Goal: Task Accomplishment & Management: Complete application form

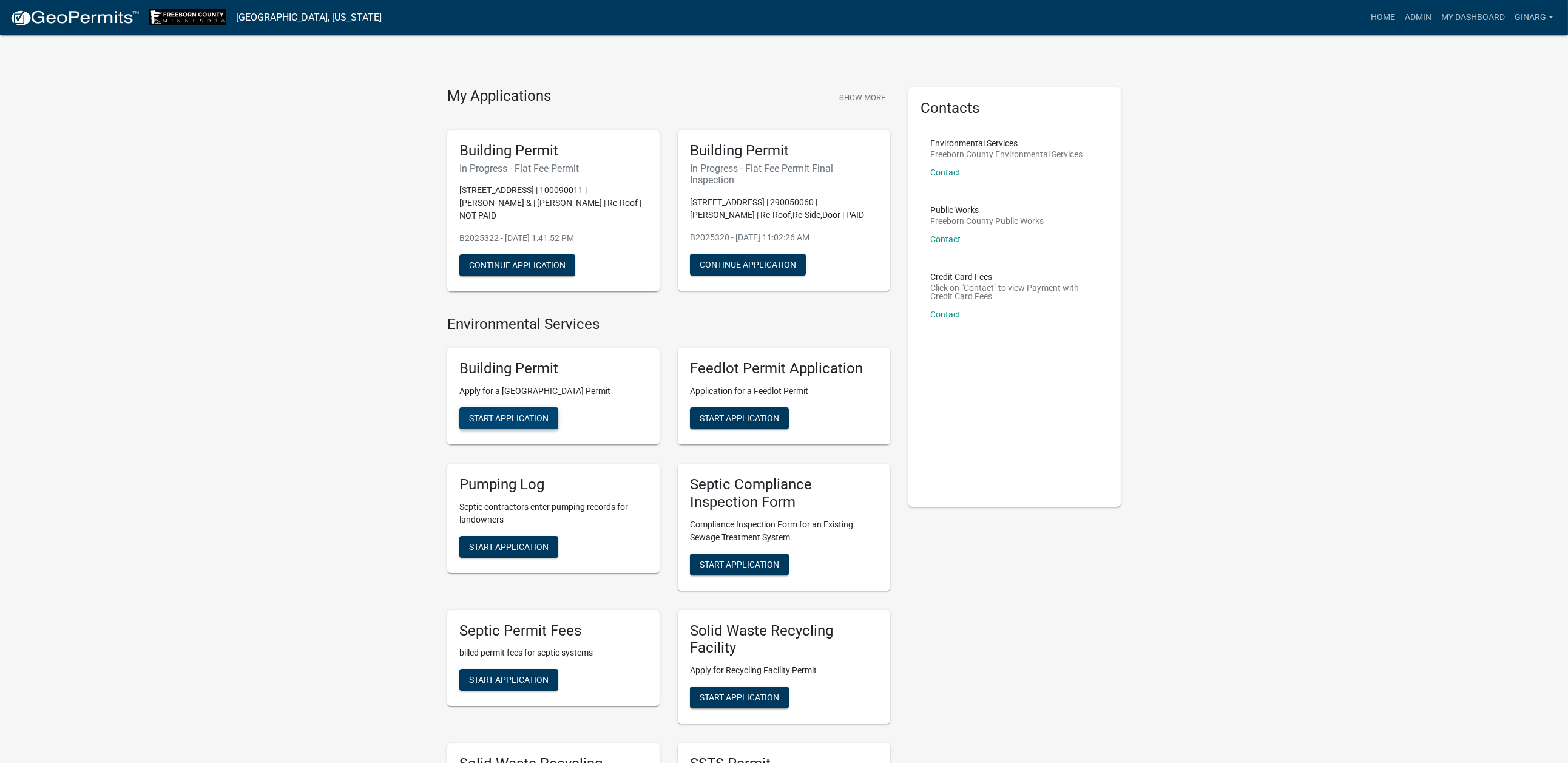
click at [548, 423] on span "Start Application" at bounding box center [509, 418] width 80 height 10
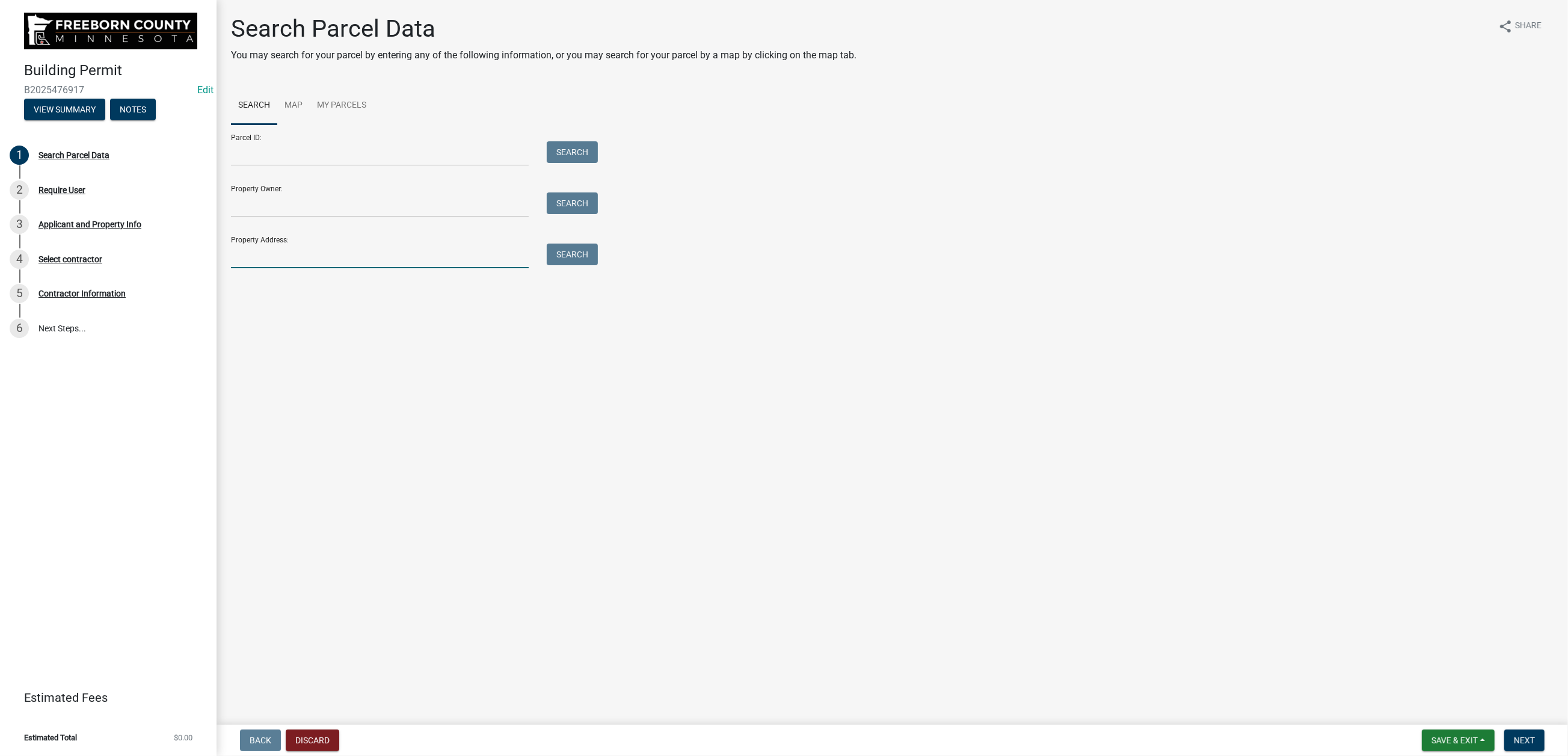
click at [295, 268] on input "Property Address:" at bounding box center [379, 255] width 297 height 24
type input "22562"
click at [591, 265] on button "Search" at bounding box center [572, 254] width 51 height 22
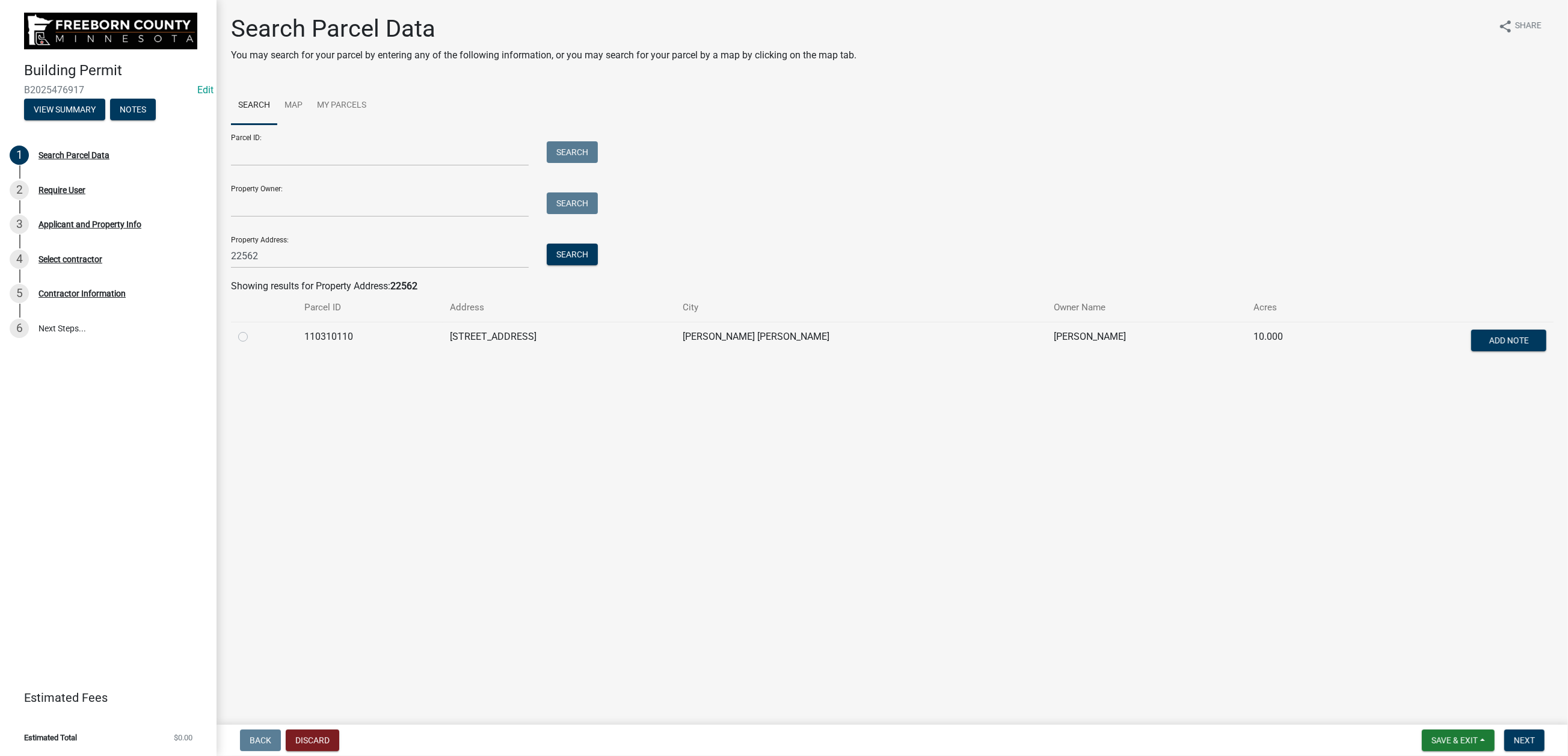
click at [252, 330] on label at bounding box center [252, 330] width 0 height 0
click at [254, 338] on input "radio" at bounding box center [256, 333] width 8 height 8
radio input "true"
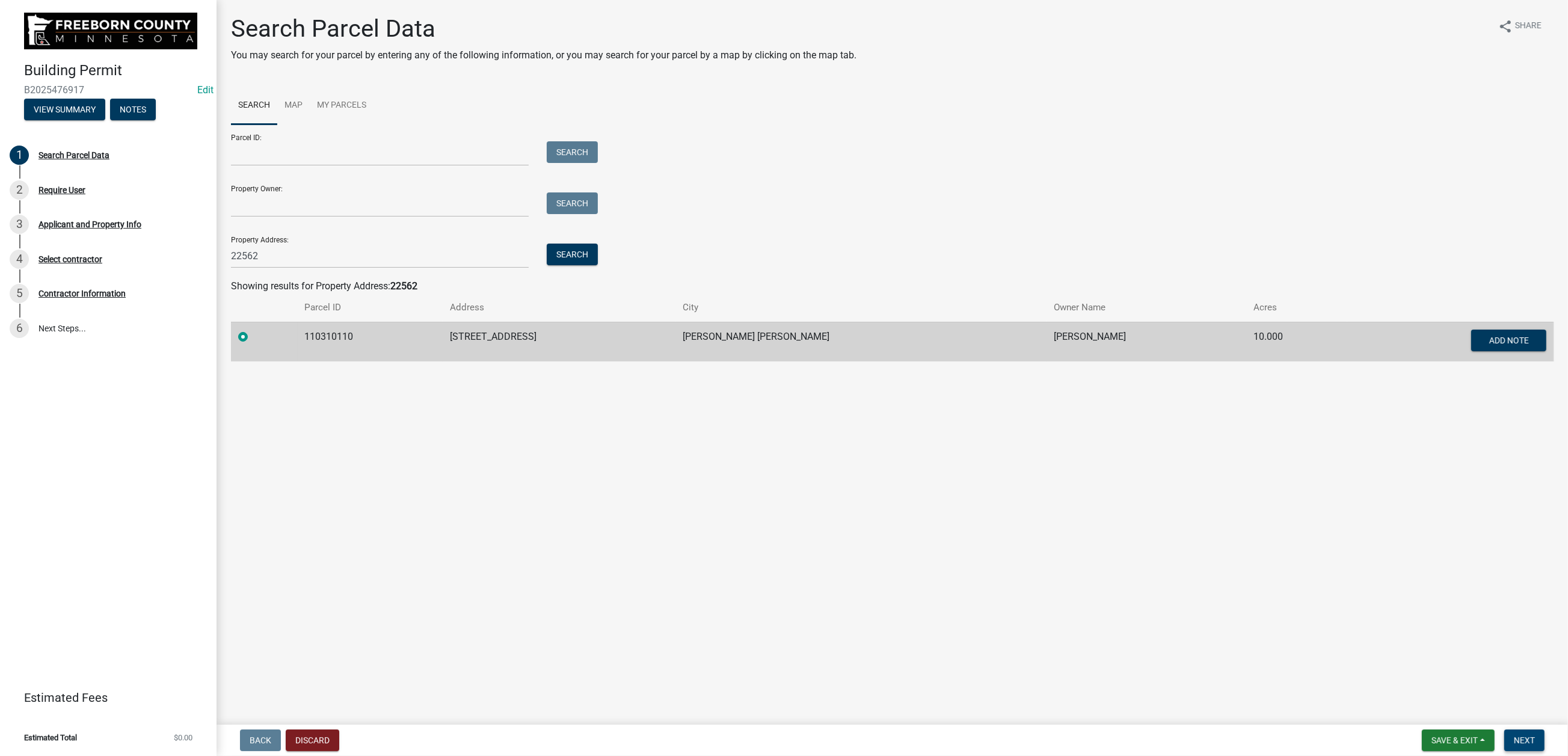
click at [1513, 735] on span "Next" at bounding box center [1523, 740] width 21 height 10
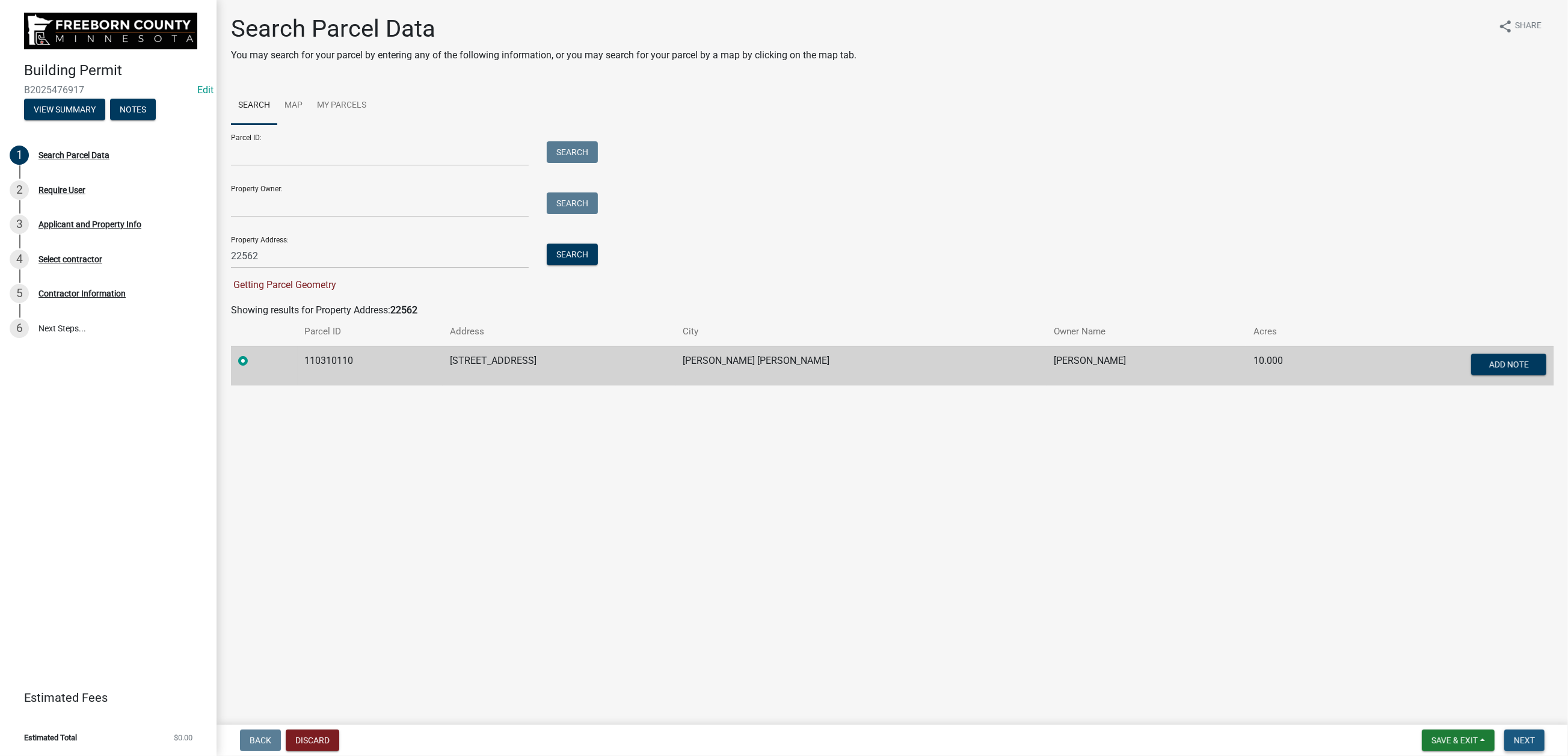
click at [1515, 735] on span "Next" at bounding box center [1523, 740] width 21 height 10
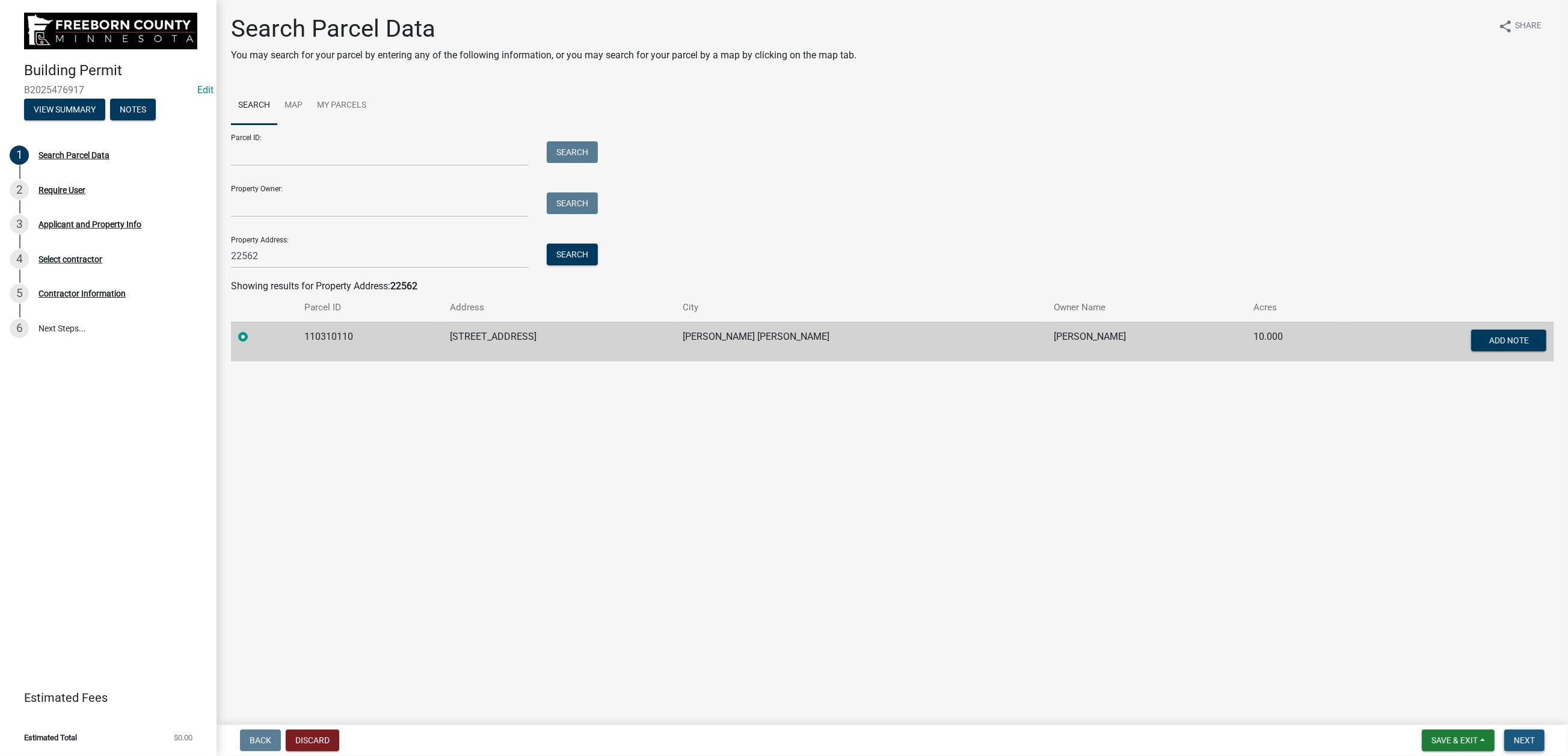
click at [1517, 735] on span "Next" at bounding box center [1523, 740] width 21 height 10
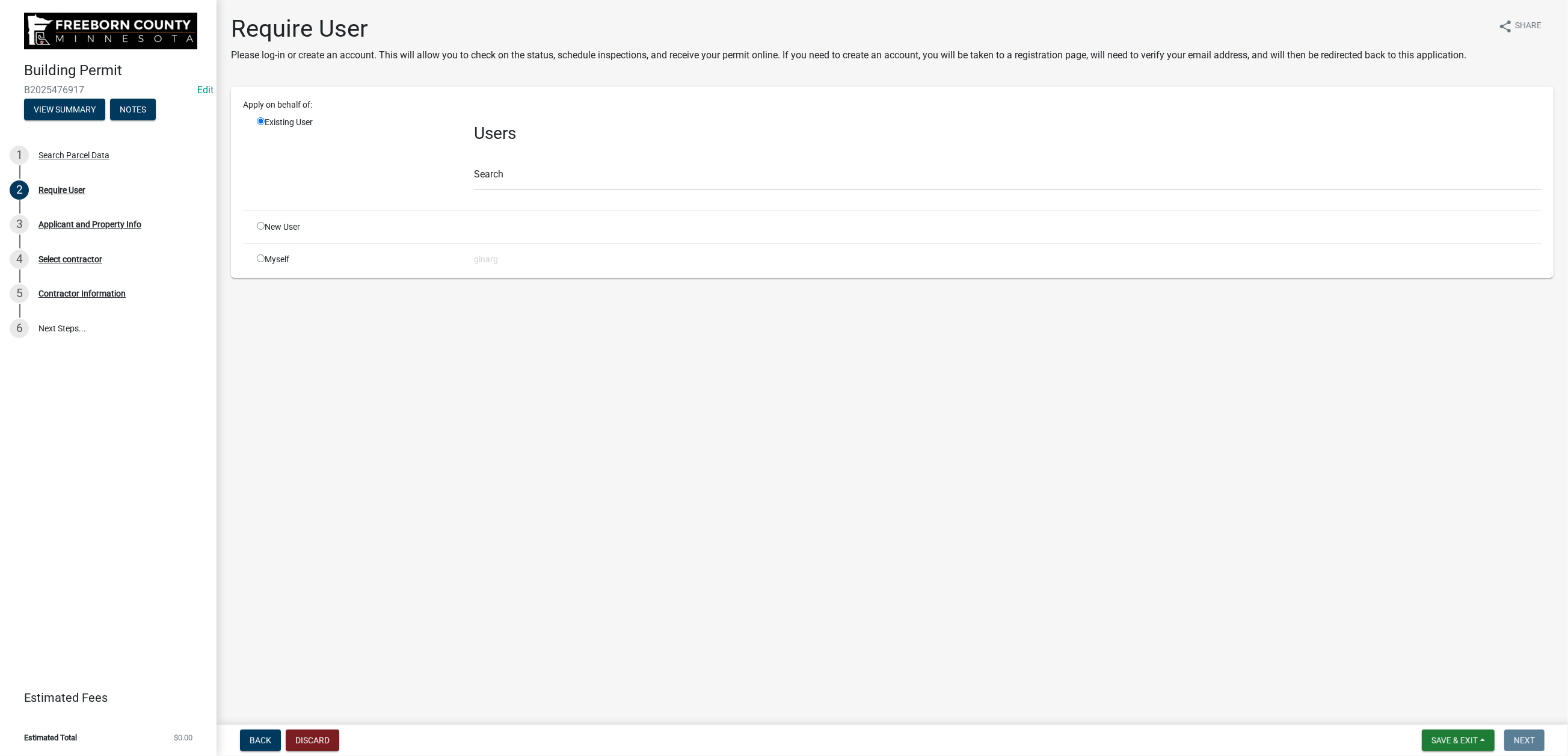
click at [265, 262] on input "radio" at bounding box center [260, 258] width 8 height 8
radio input "true"
radio input "false"
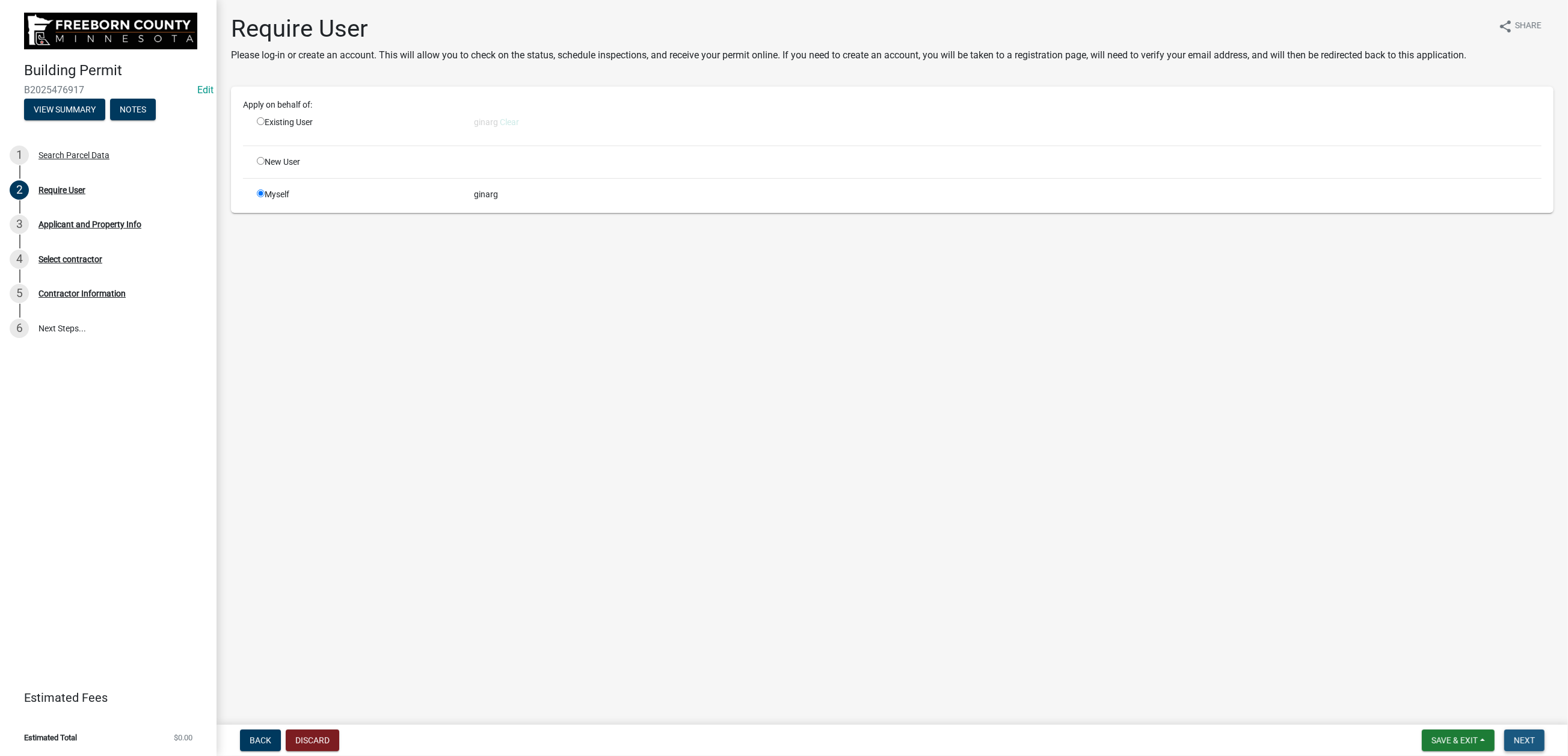
click at [1513, 735] on span "Next" at bounding box center [1523, 740] width 21 height 10
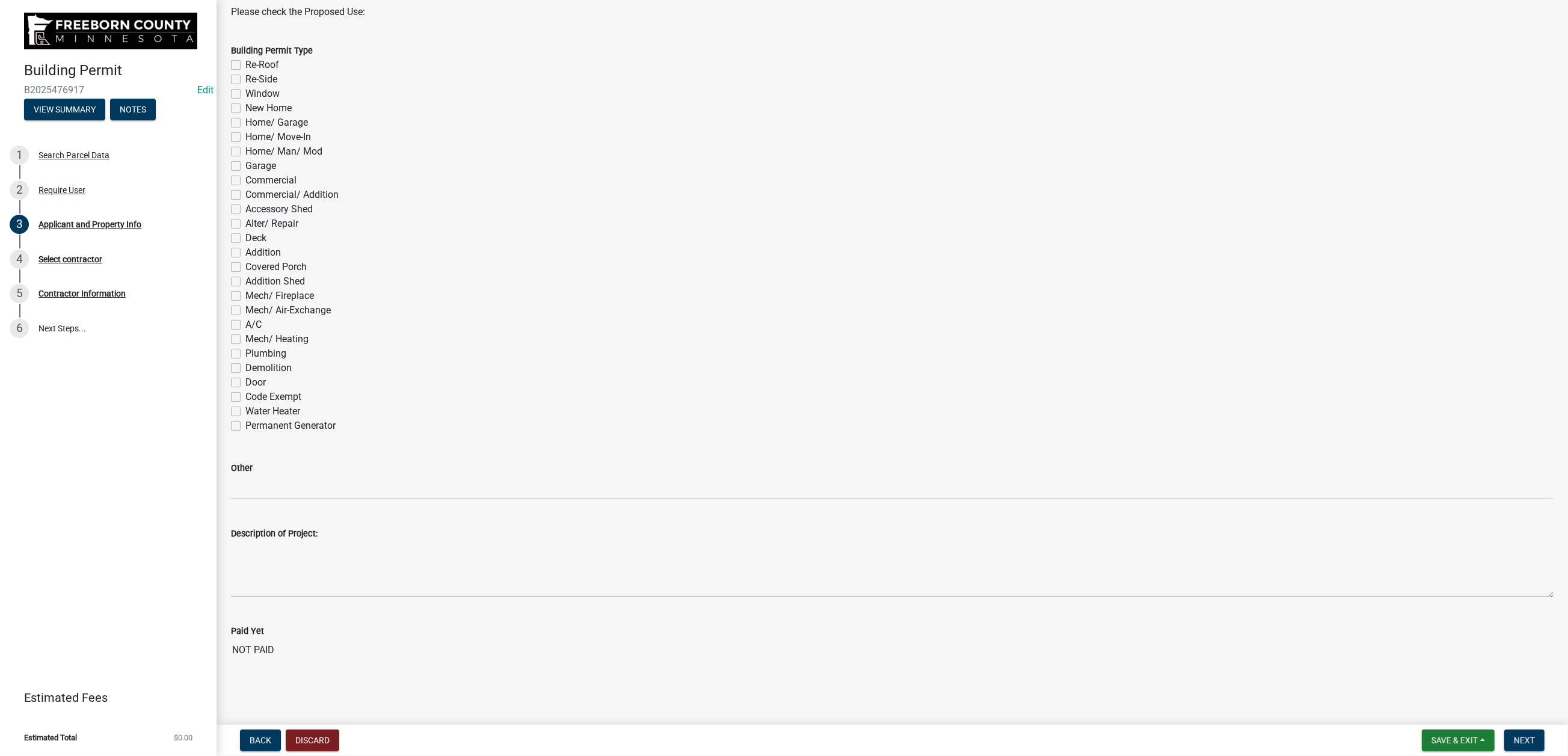
scroll to position [812, 0]
click at [245, 418] on label "Water Heater" at bounding box center [272, 411] width 55 height 14
click at [245, 412] on input "Water Heater" at bounding box center [249, 408] width 8 height 8
checkbox input "true"
checkbox input "false"
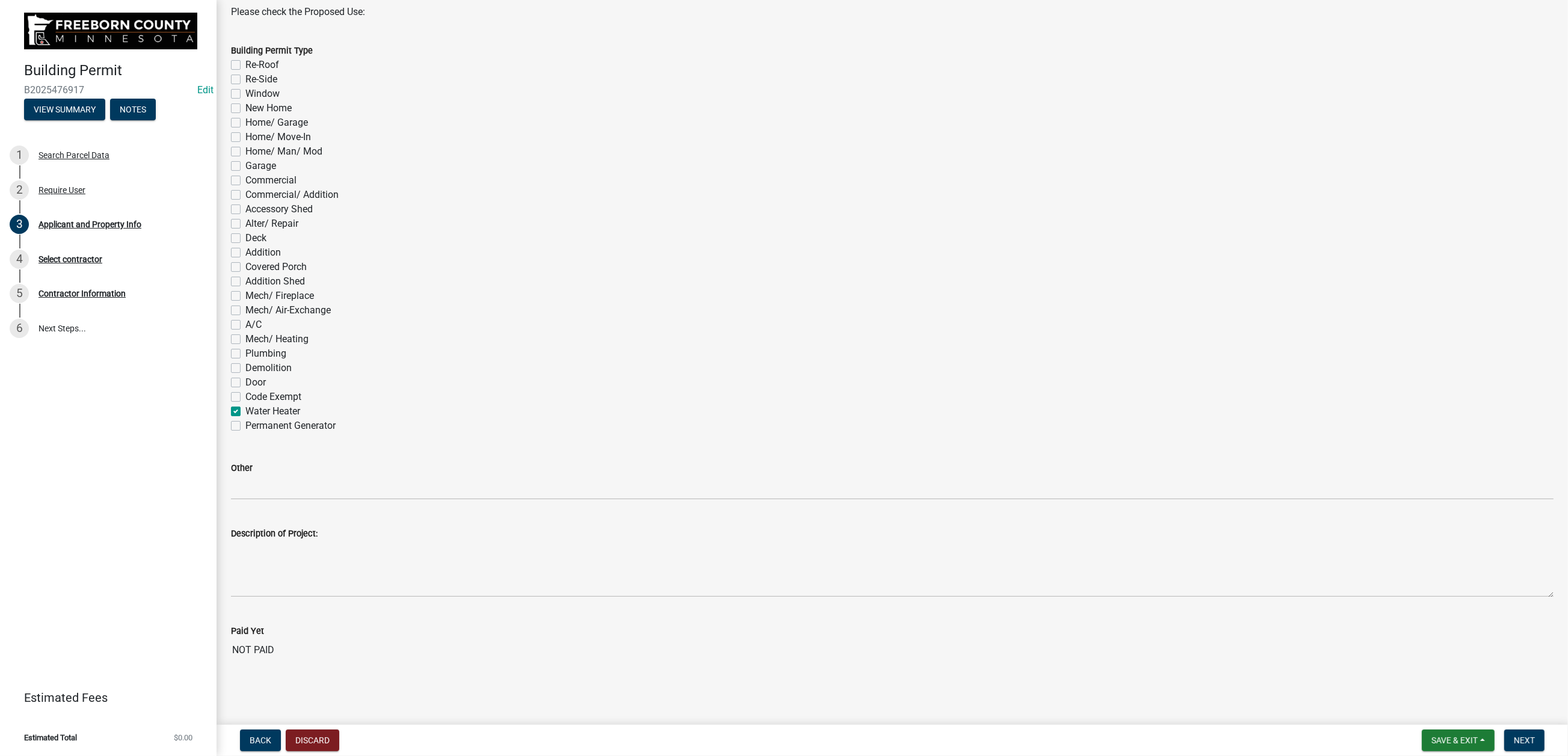
checkbox input "false"
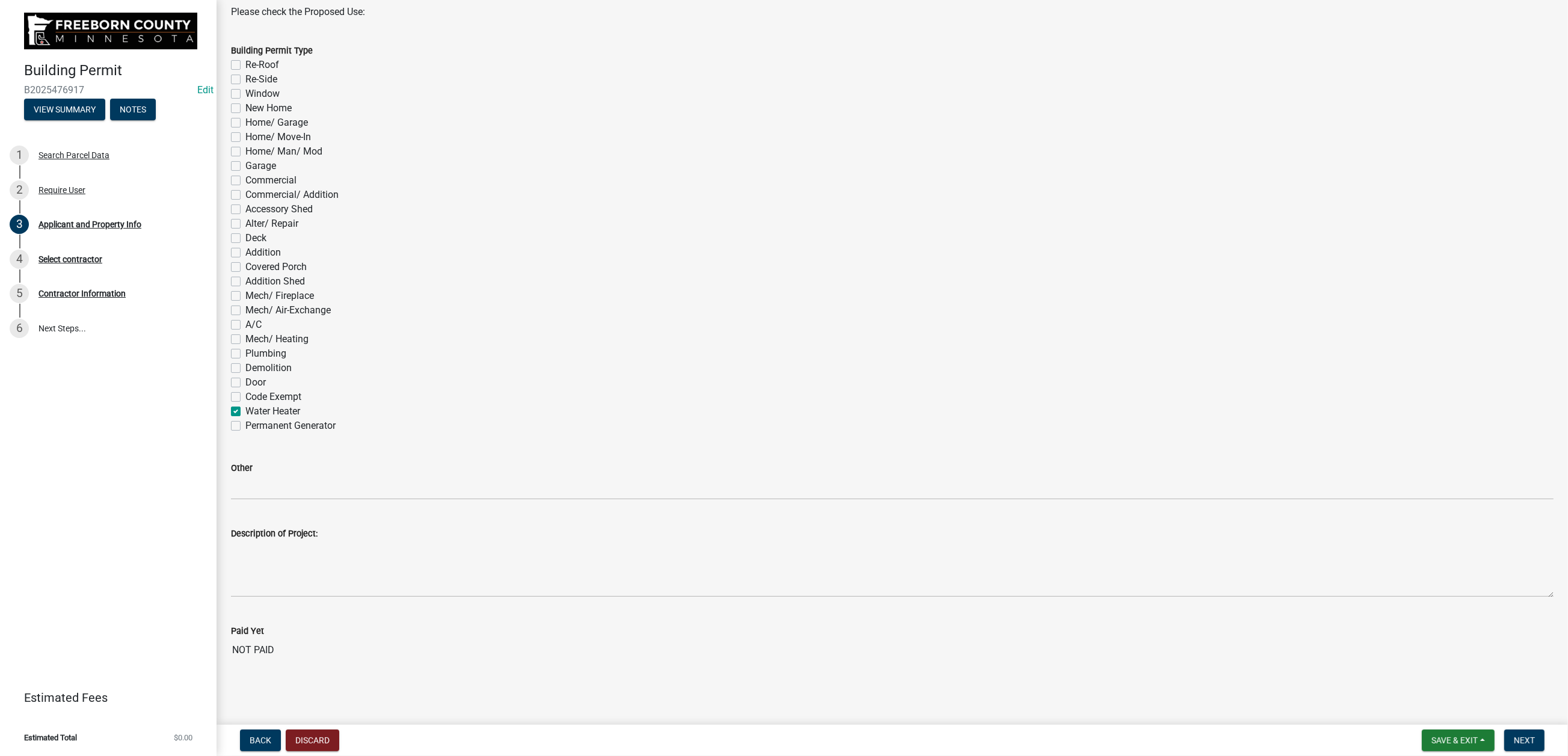
checkbox input "false"
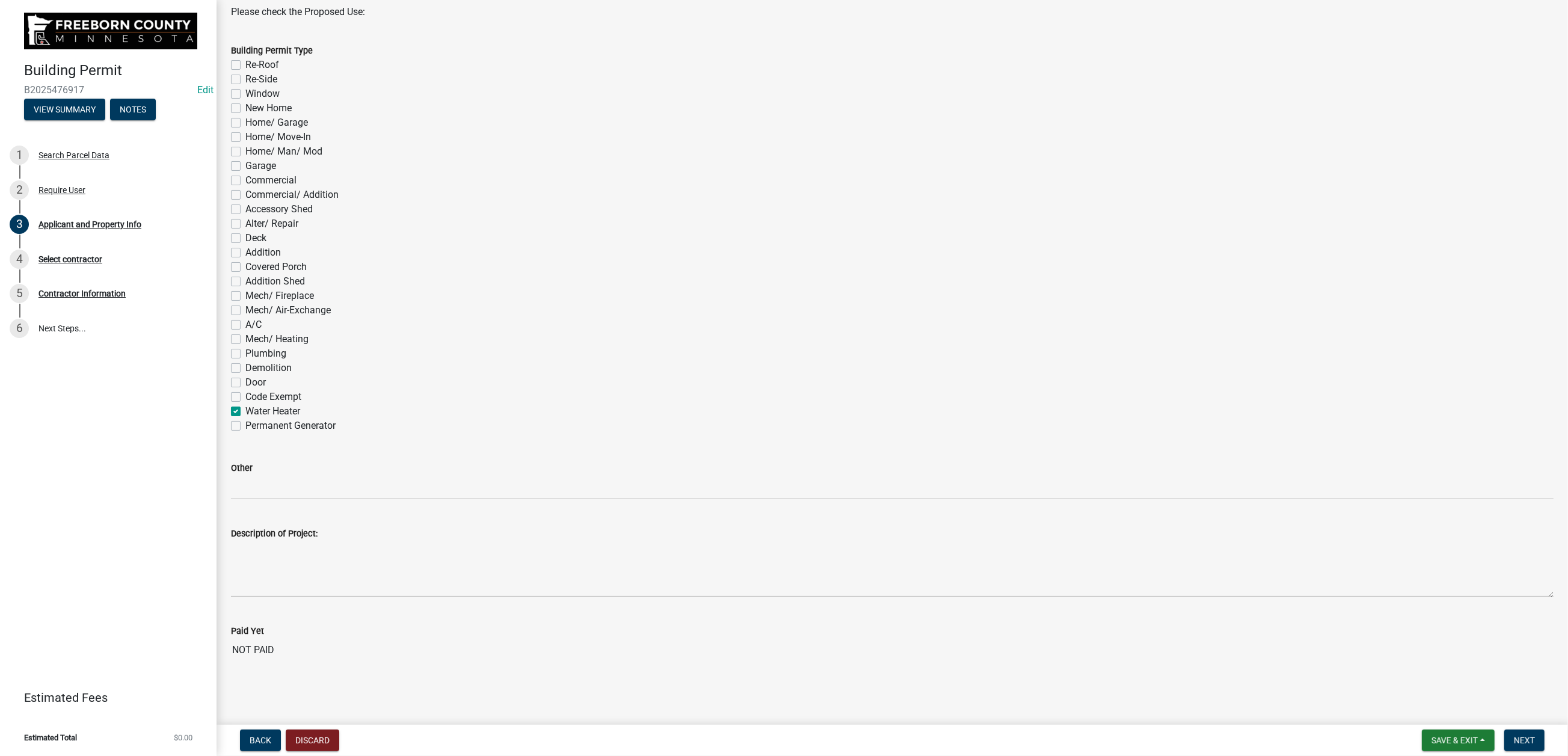
checkbox input "false"
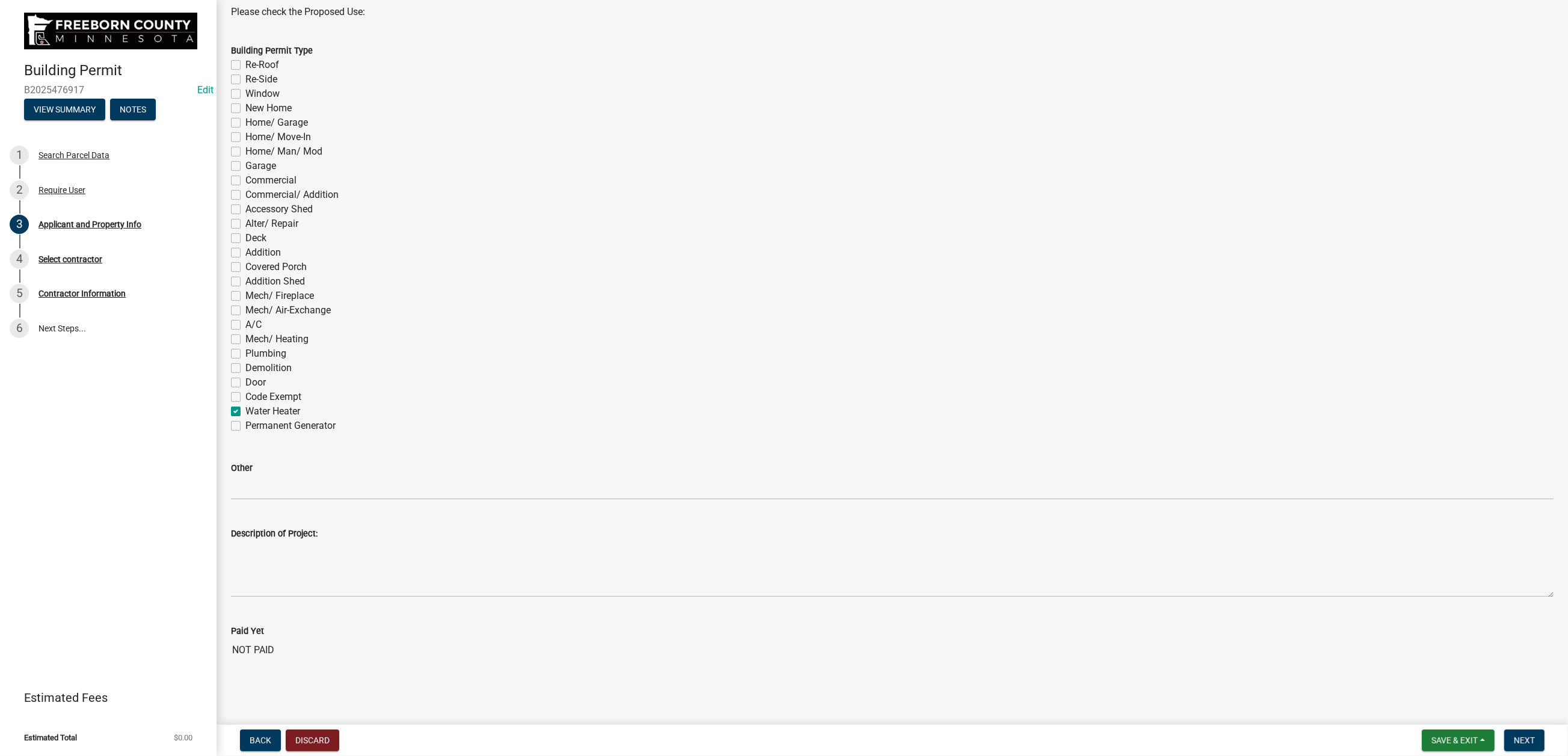
checkbox input "false"
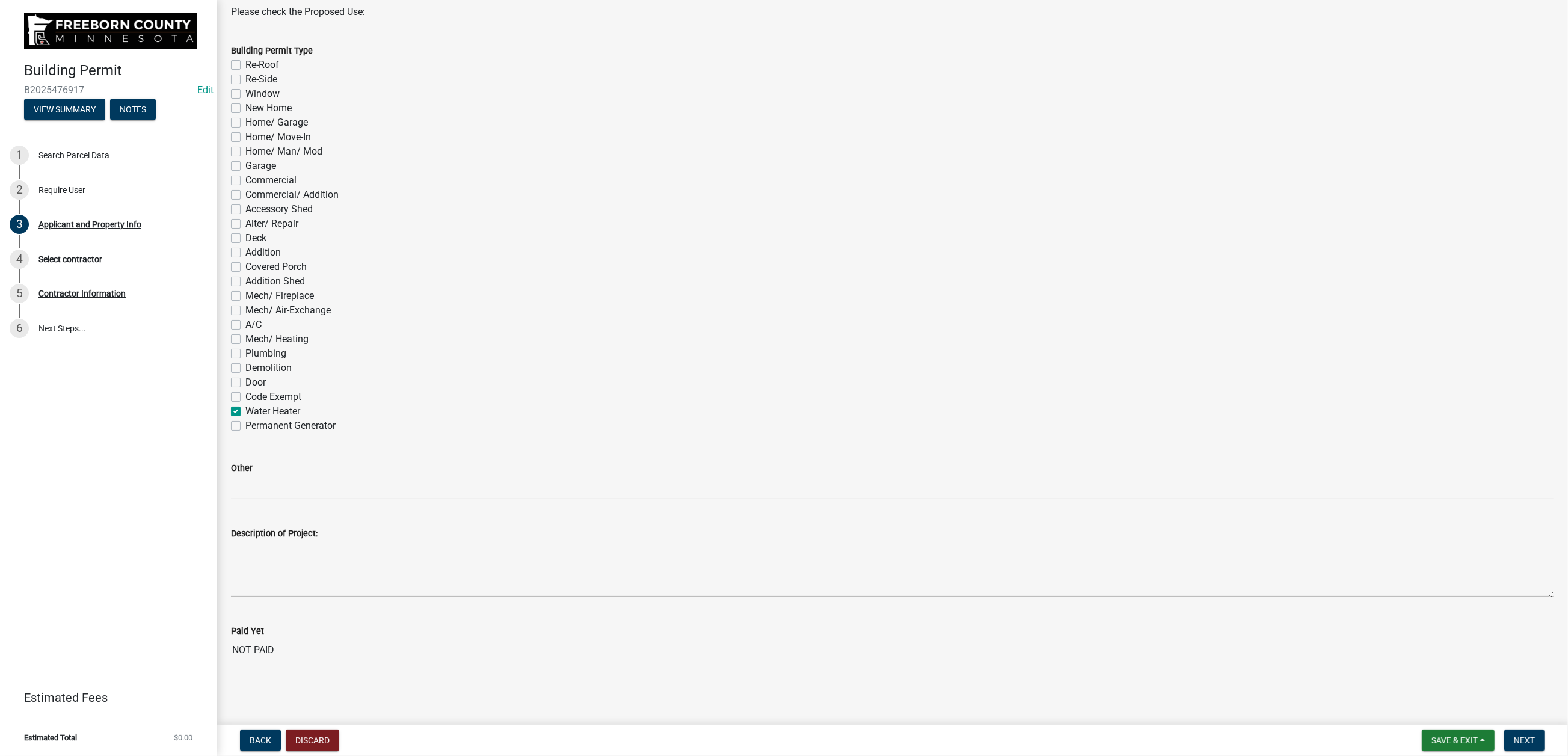
checkbox input "false"
checkbox input "true"
checkbox input "false"
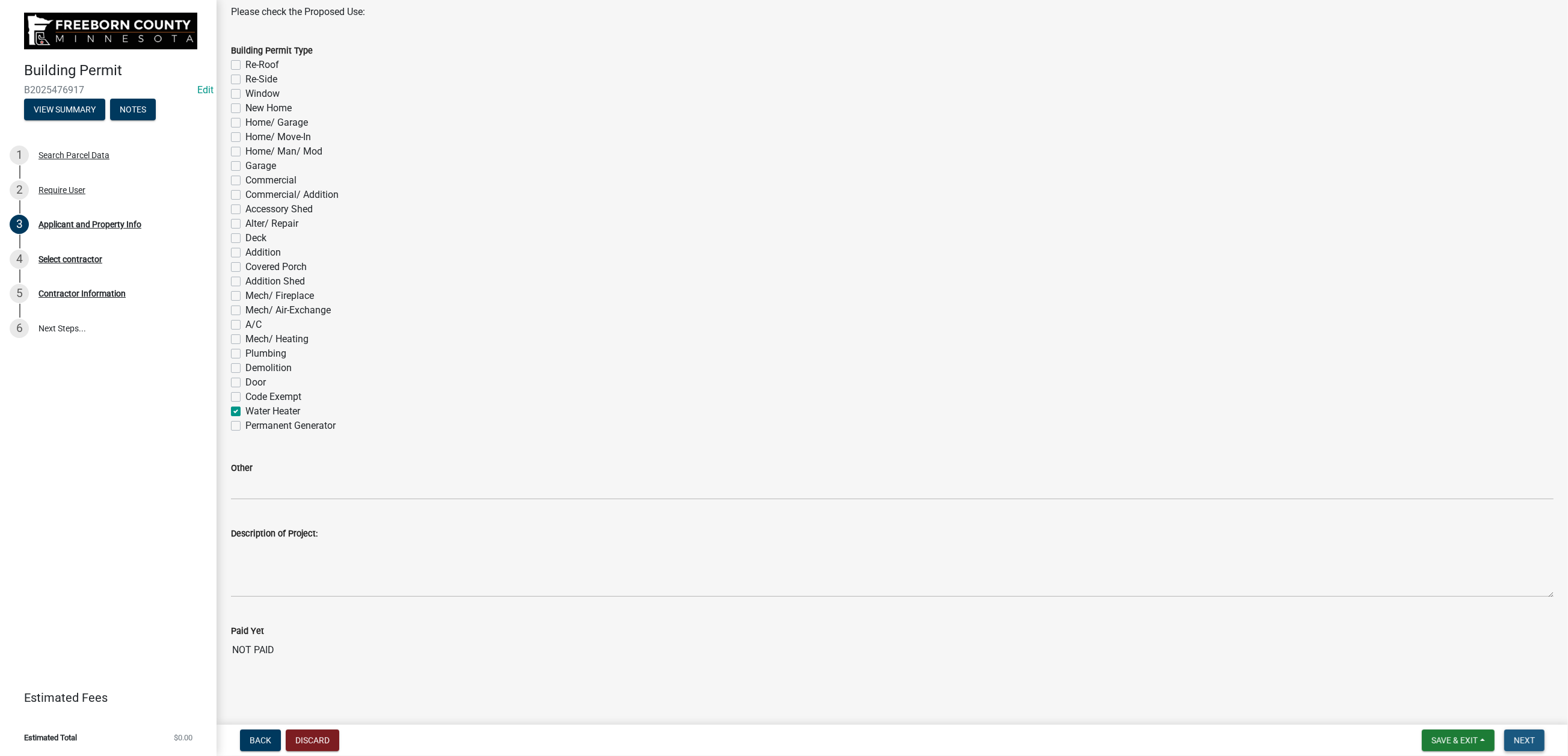
click at [1513, 735] on span "Next" at bounding box center [1523, 740] width 21 height 10
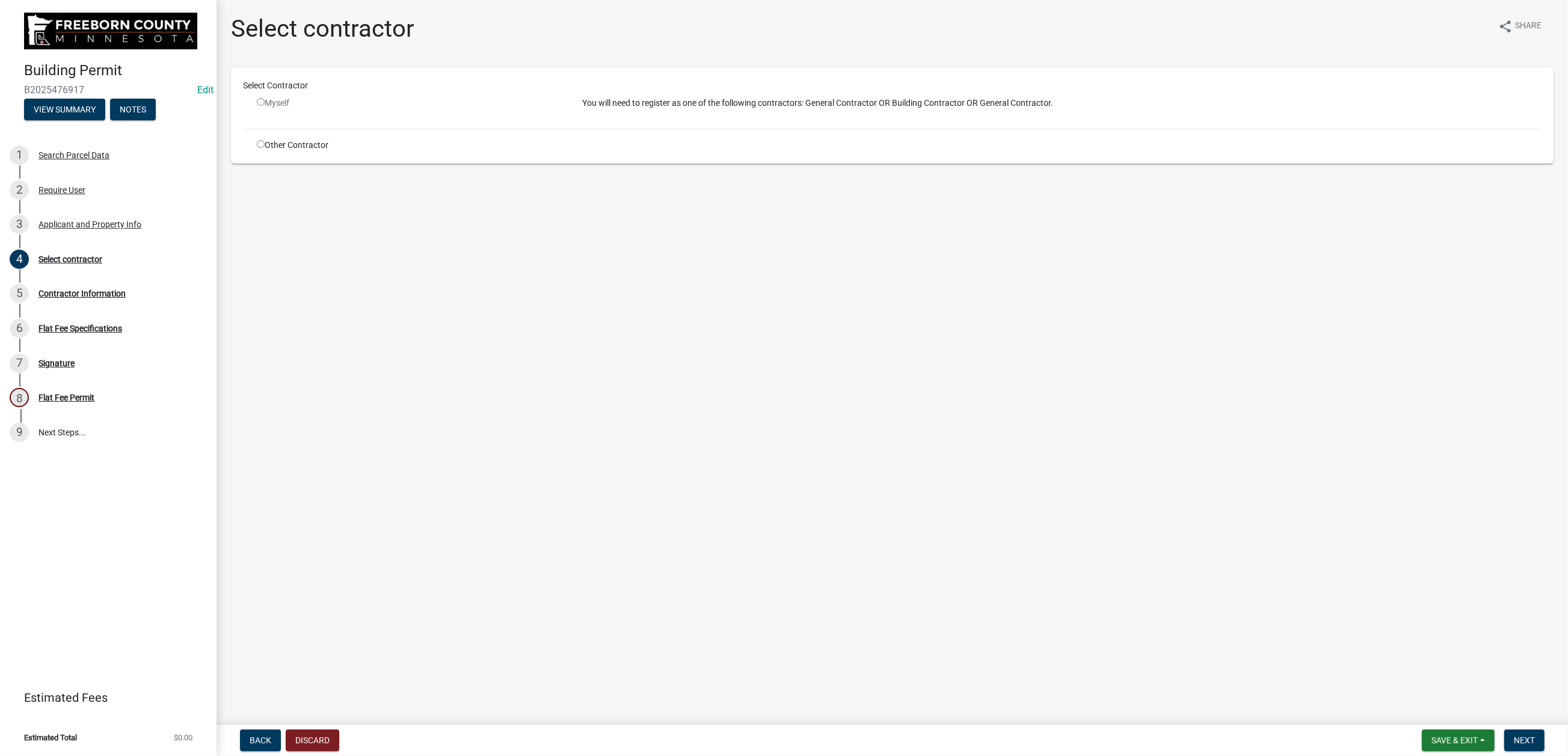
click at [275, 152] on div "Other Contractor" at bounding box center [410, 145] width 326 height 13
click at [265, 148] on input "radio" at bounding box center [260, 144] width 8 height 8
radio input "true"
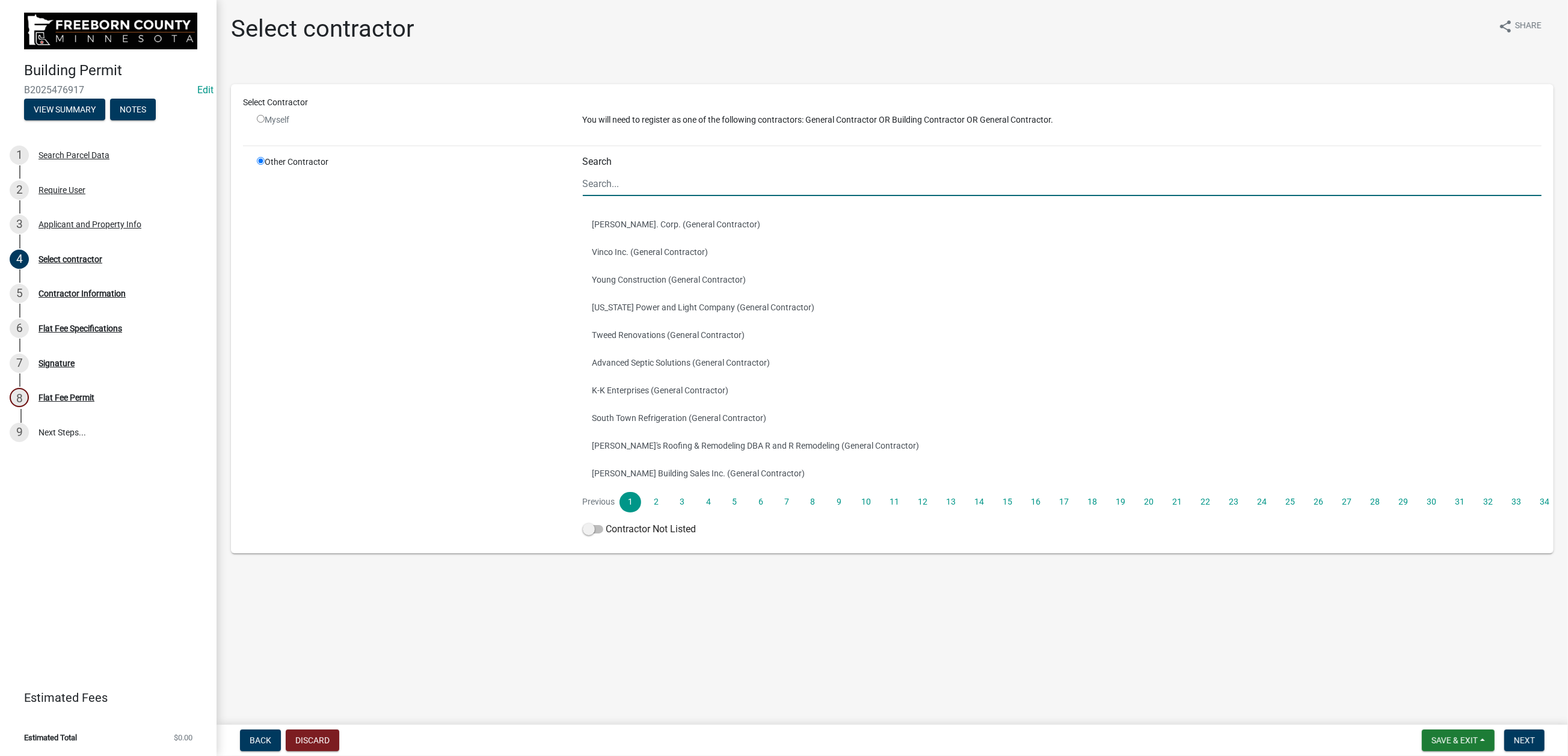
click at [631, 196] on input "Search" at bounding box center [1062, 183] width 959 height 24
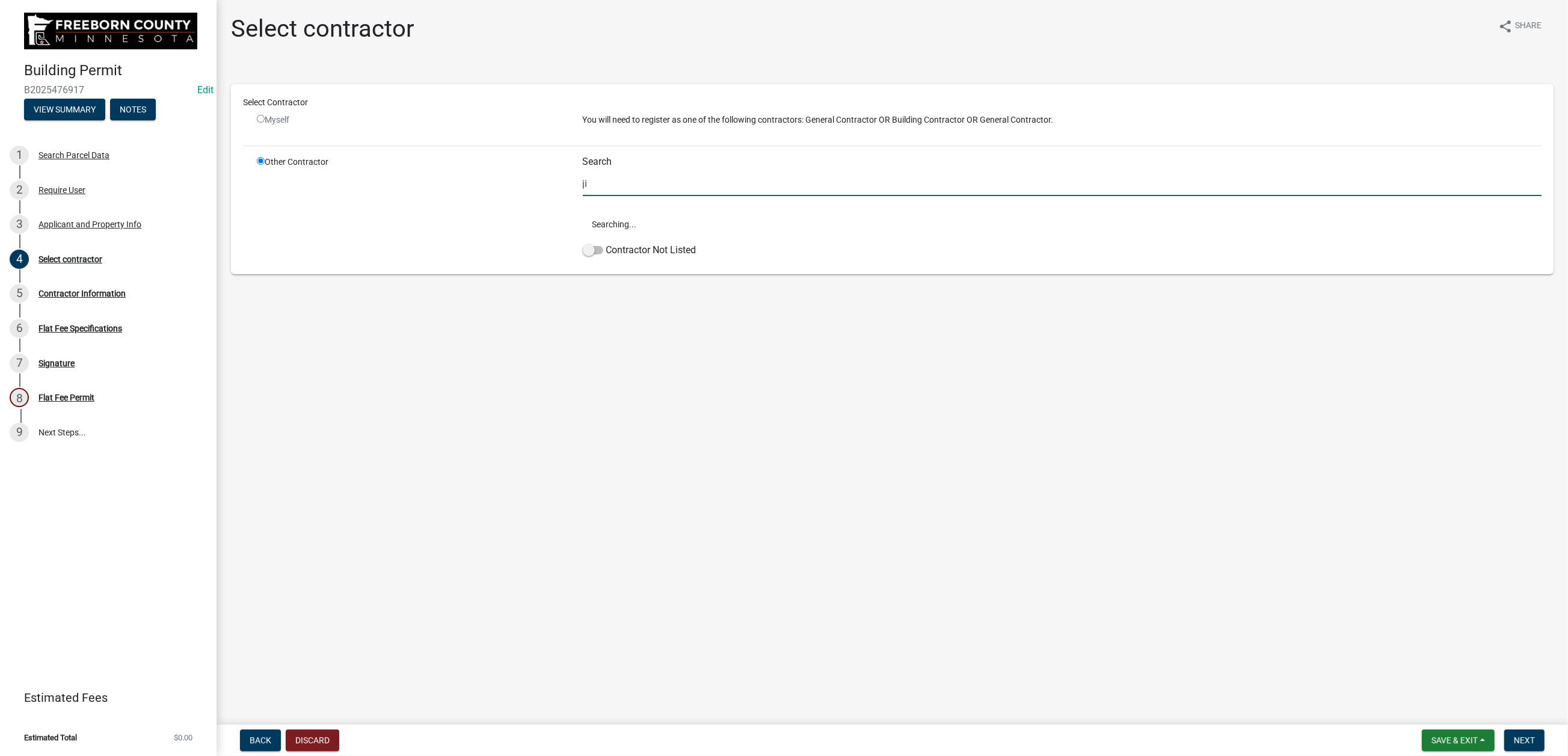
type input "j"
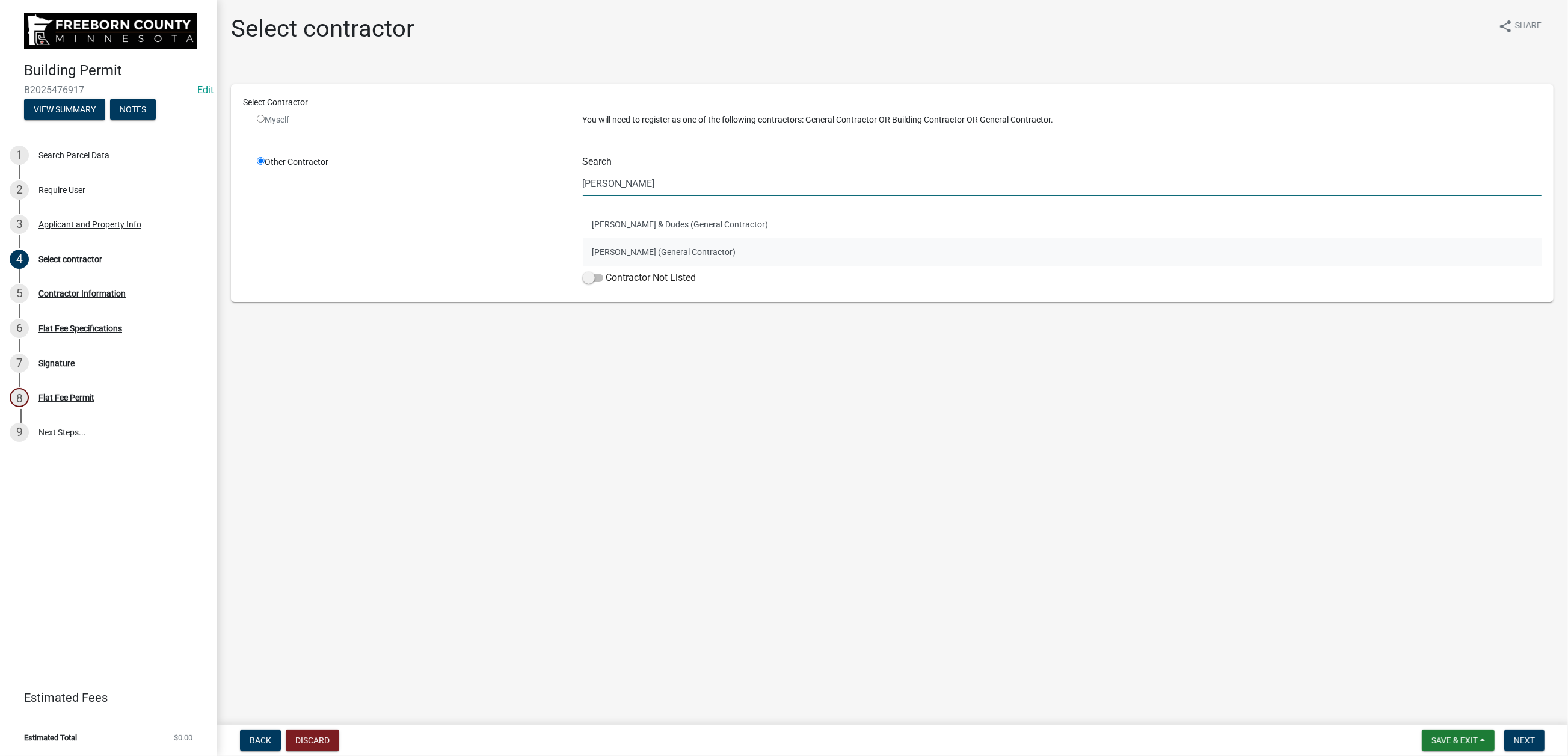
type input "[PERSON_NAME] & Dudes"
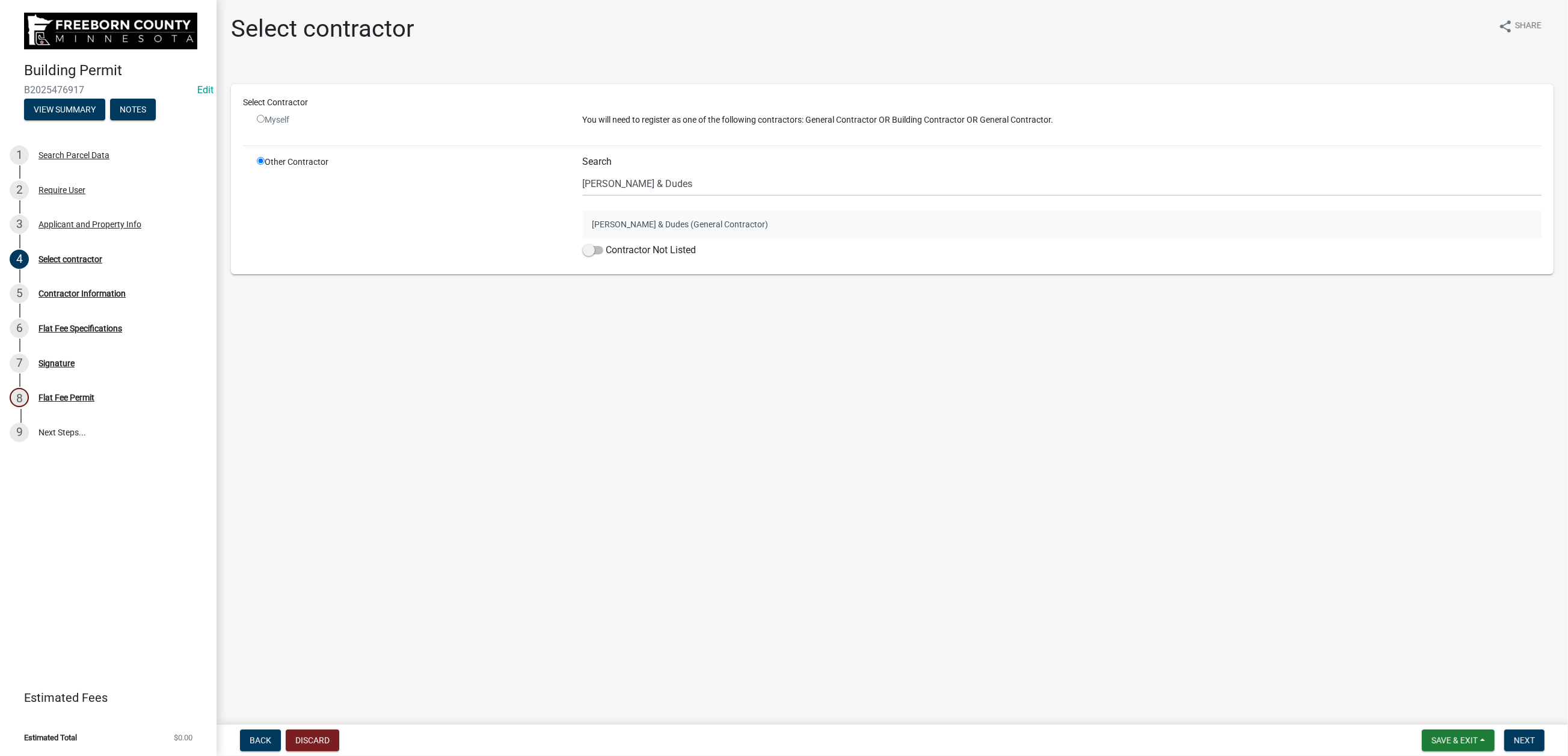
click at [664, 238] on button "[PERSON_NAME] & Dudes (General Contractor)" at bounding box center [1062, 224] width 959 height 28
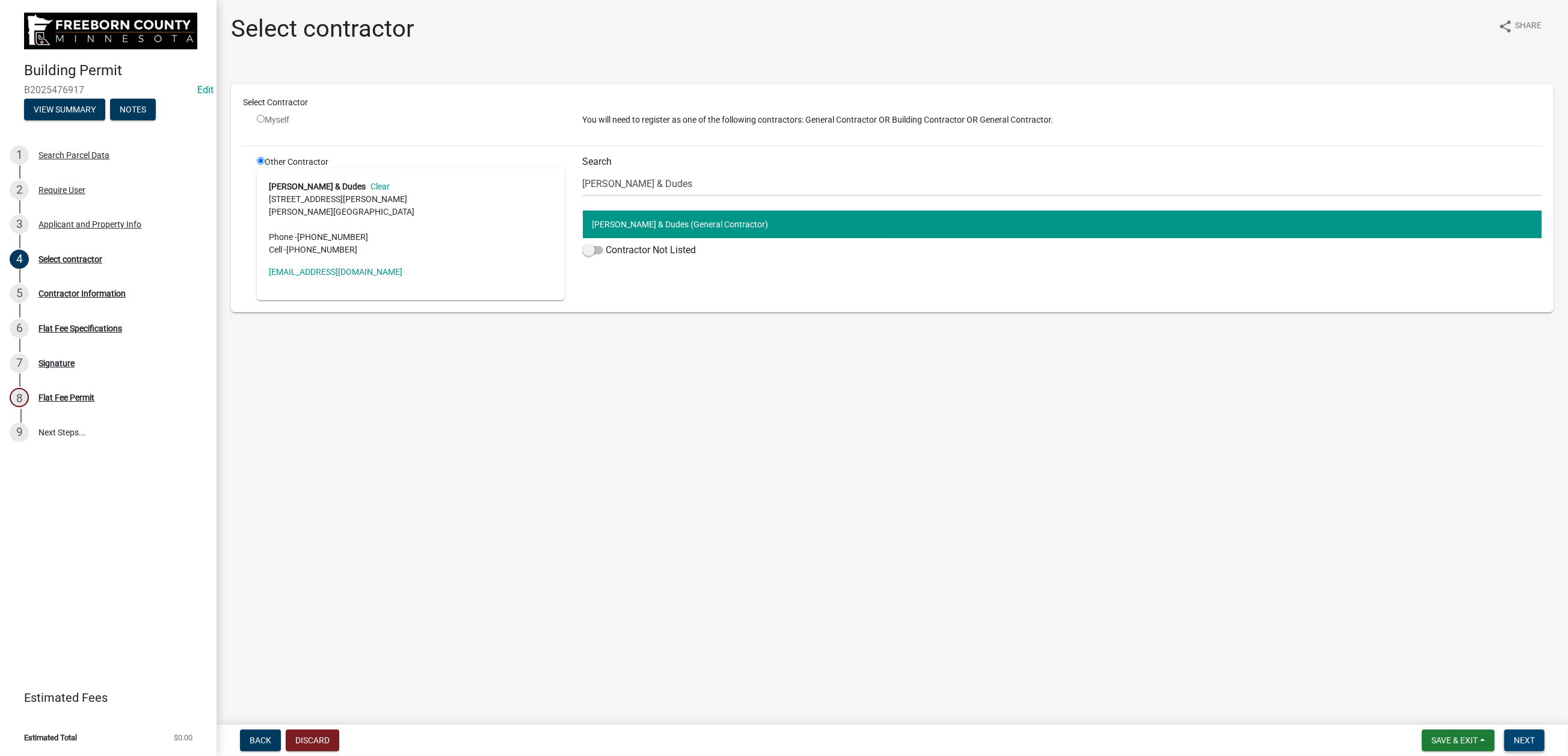
click at [1513, 736] on span "Next" at bounding box center [1523, 740] width 21 height 10
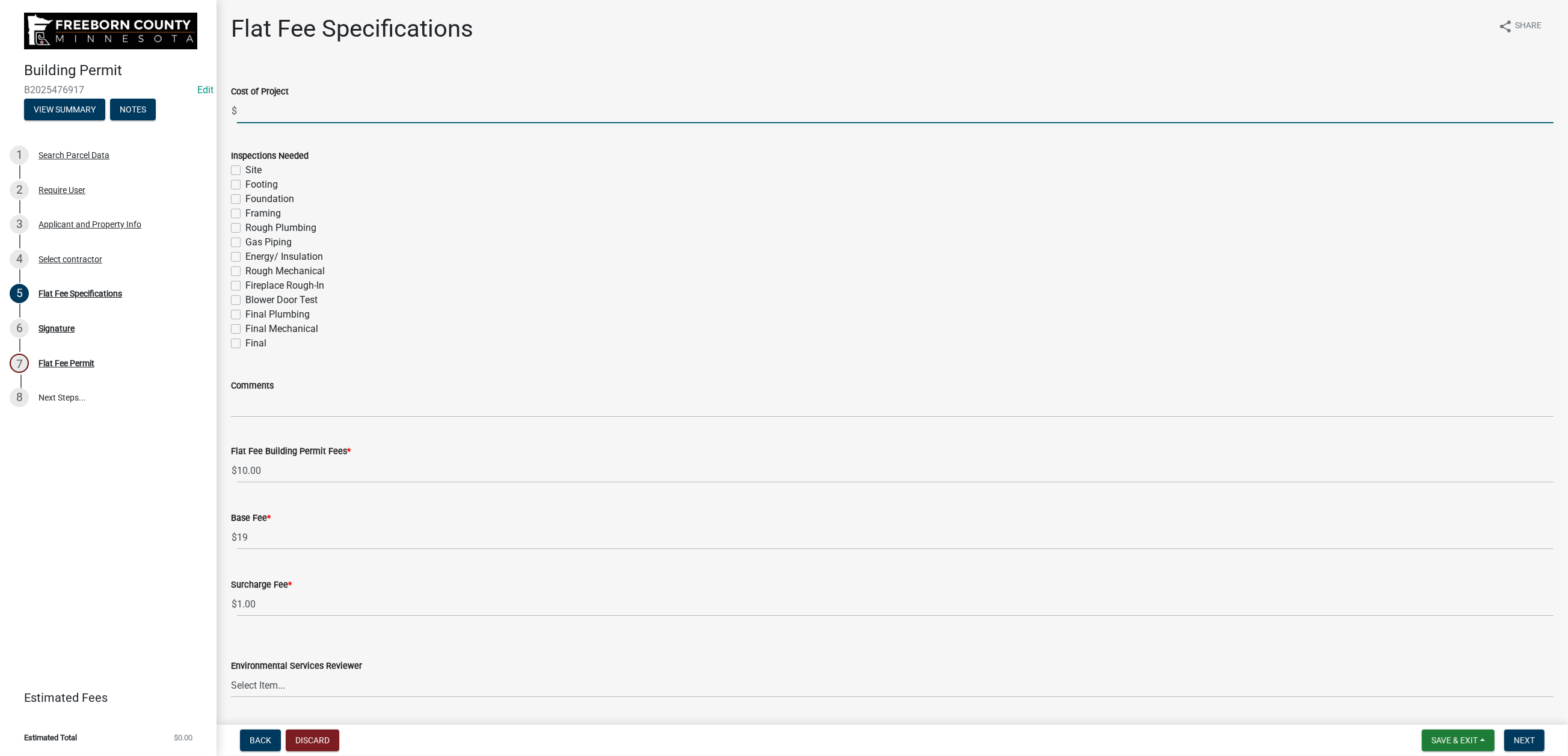
click at [278, 123] on input "text" at bounding box center [895, 110] width 1317 height 24
type input "1300"
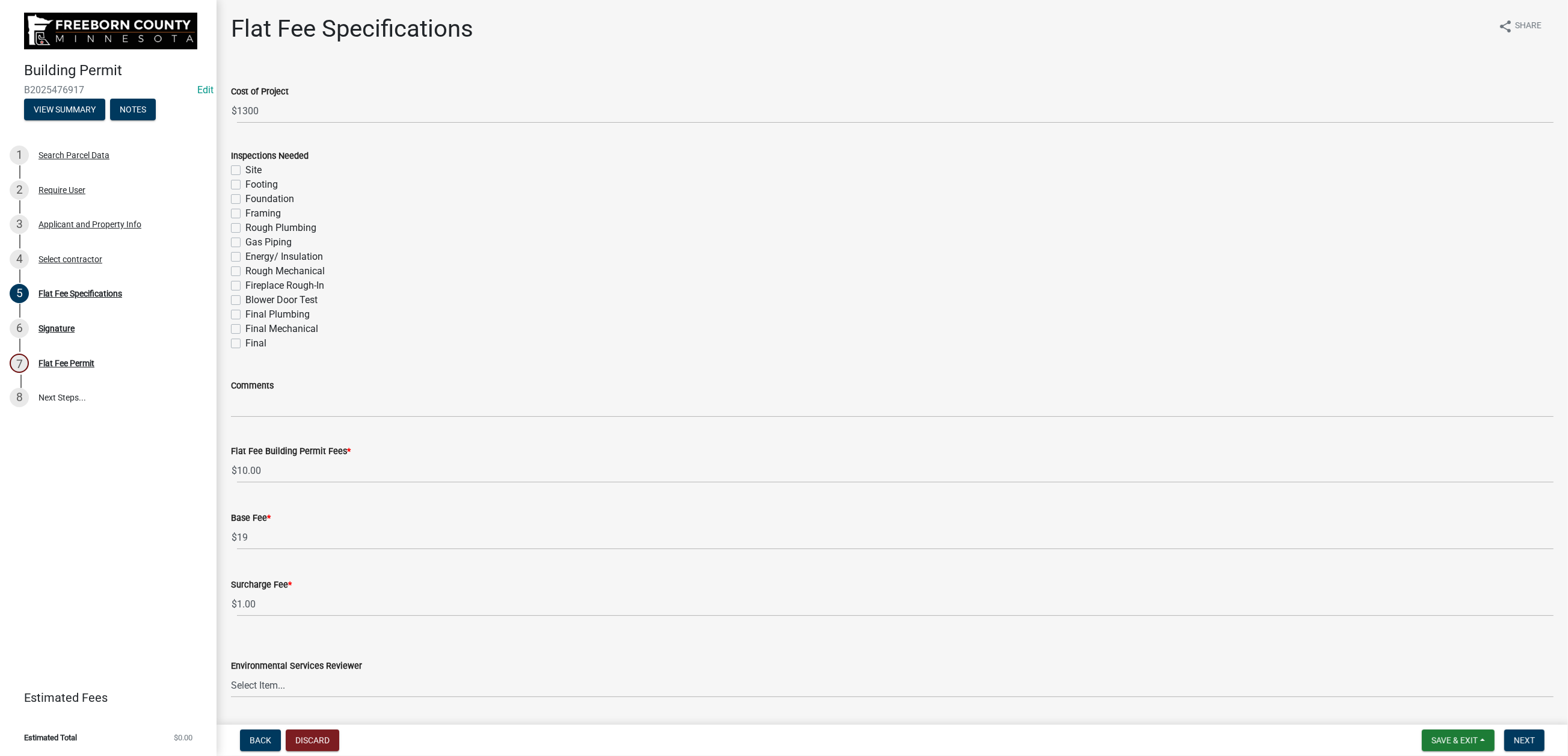
click at [248, 336] on label "Final Mechanical" at bounding box center [281, 329] width 73 height 14
click at [248, 330] on input "Final Mechanical" at bounding box center [249, 325] width 8 height 8
checkbox input "true"
checkbox input "false"
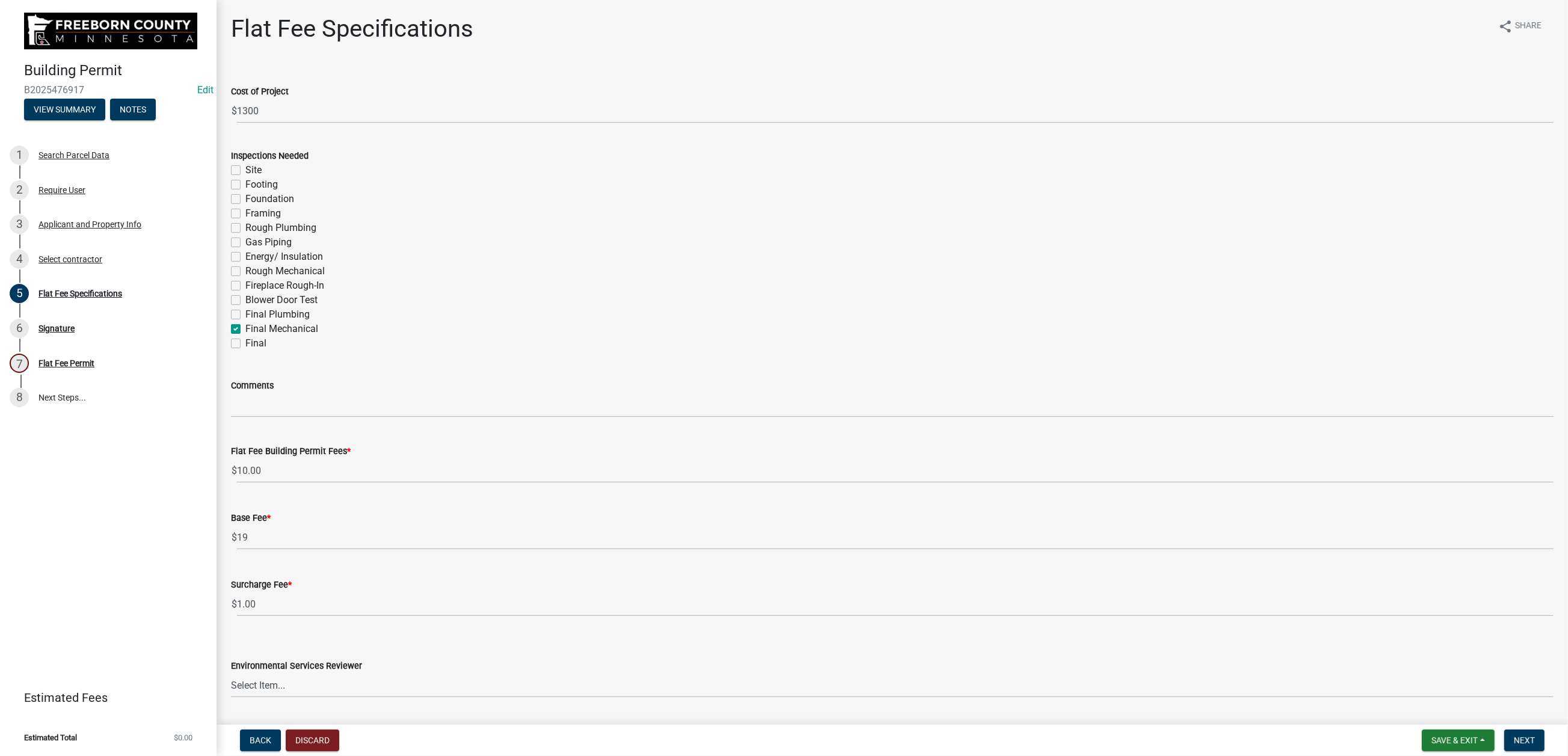
checkbox input "false"
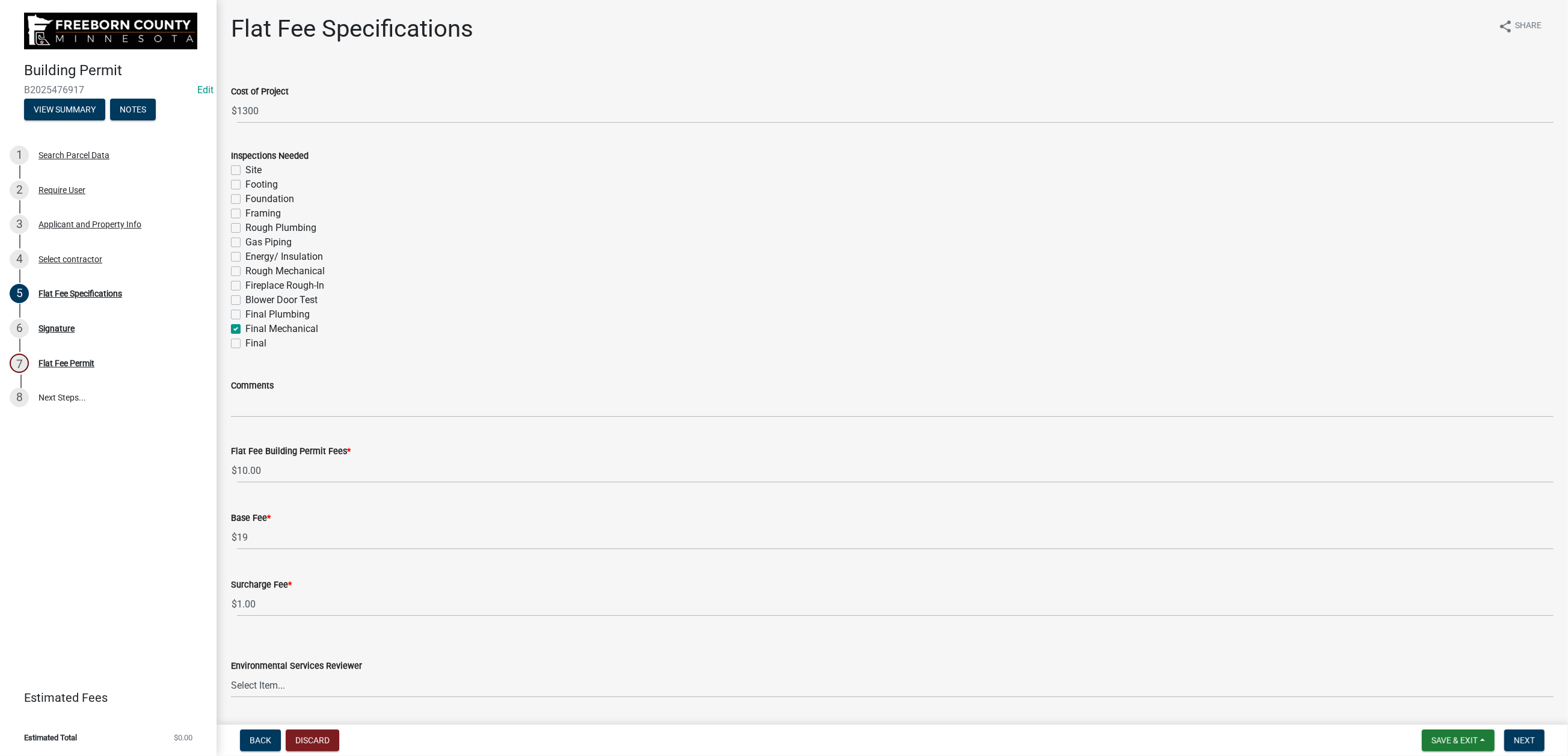
checkbox input "false"
checkbox input "true"
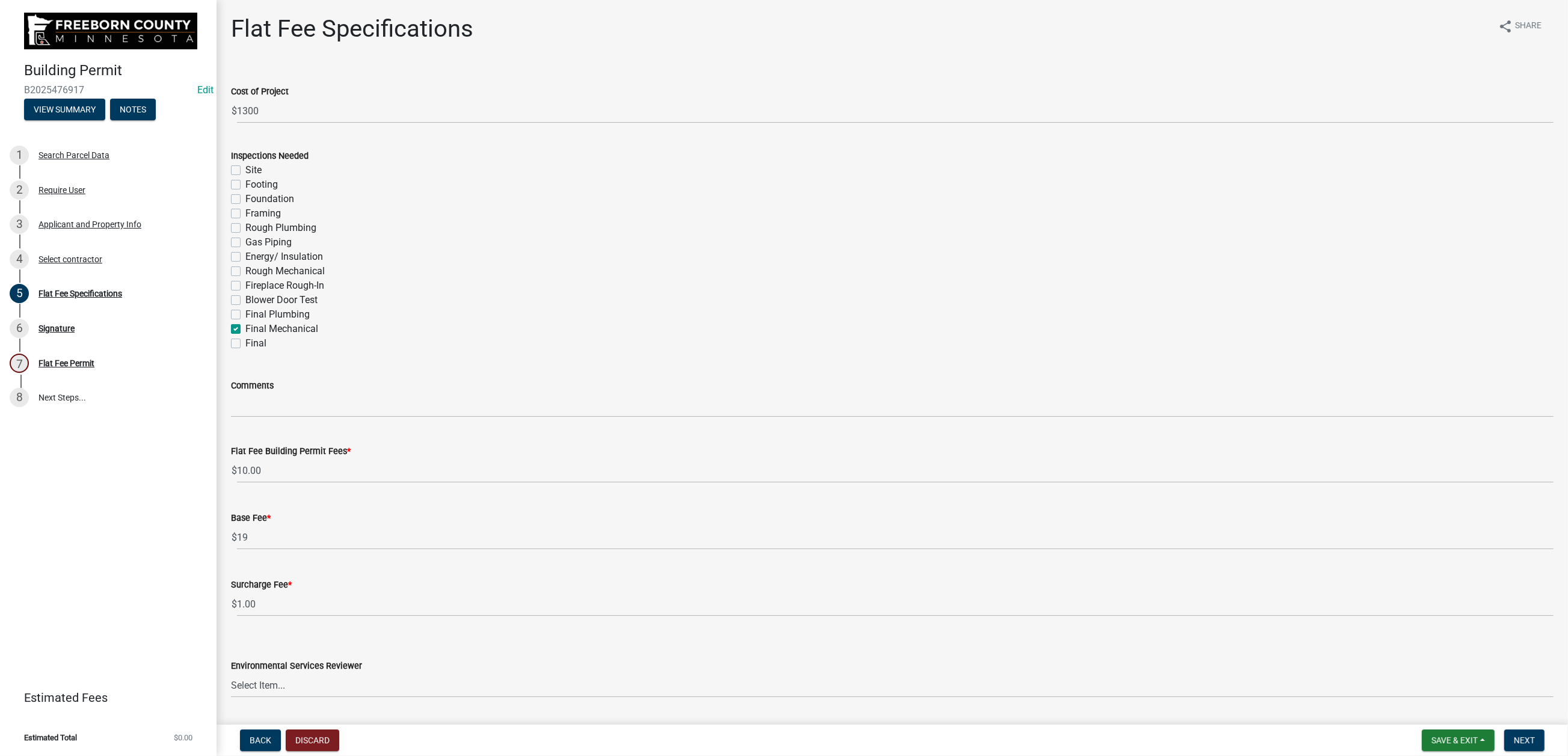
checkbox input "false"
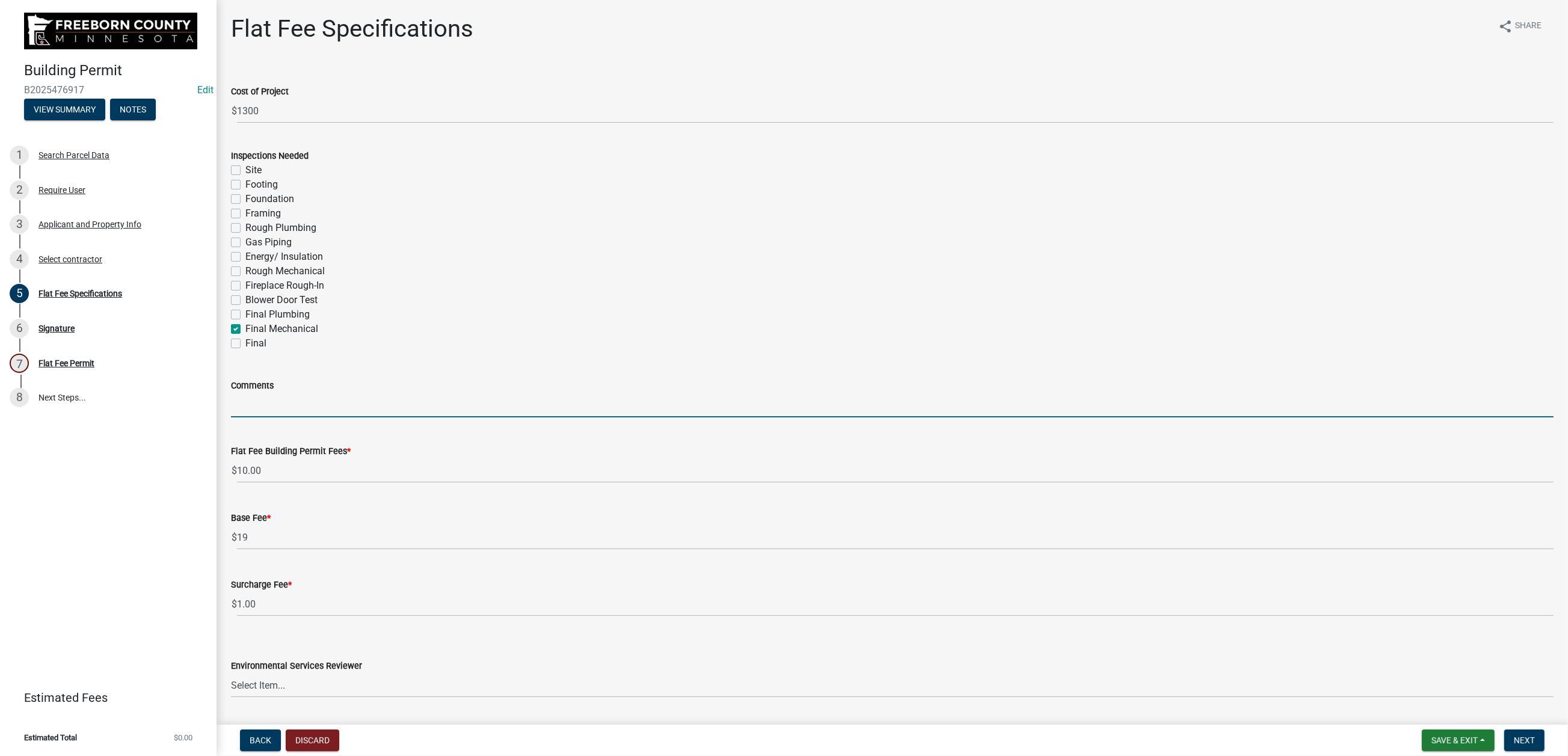
click at [313, 418] on input "Comments" at bounding box center [892, 404] width 1322 height 24
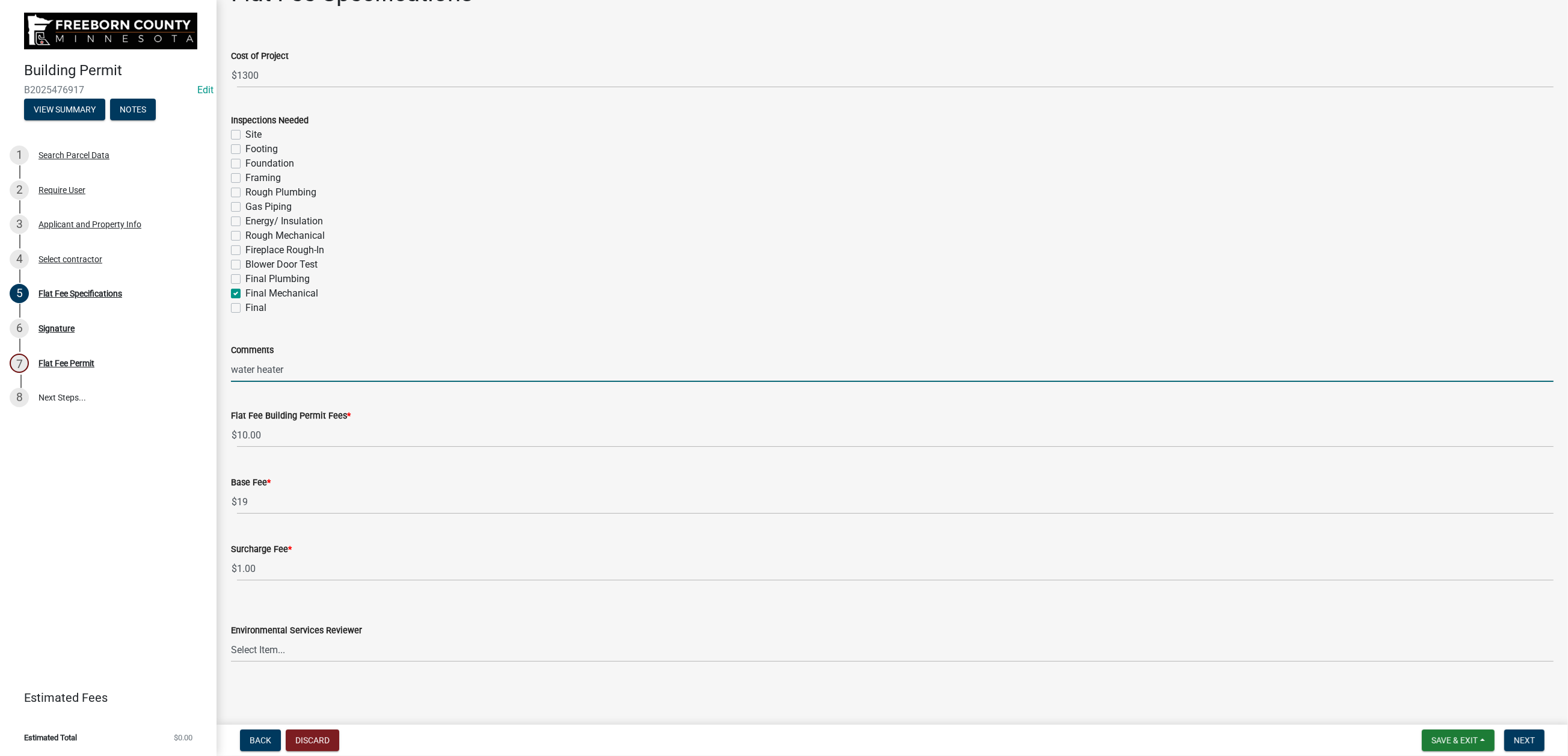
scroll to position [391, 0]
type input "water heater"
click at [460, 640] on select "Select Item... [PERSON_NAME] [PERSON_NAME] [PERSON_NAME] [PERSON_NAME] [PERSON_…" at bounding box center [892, 649] width 1322 height 24
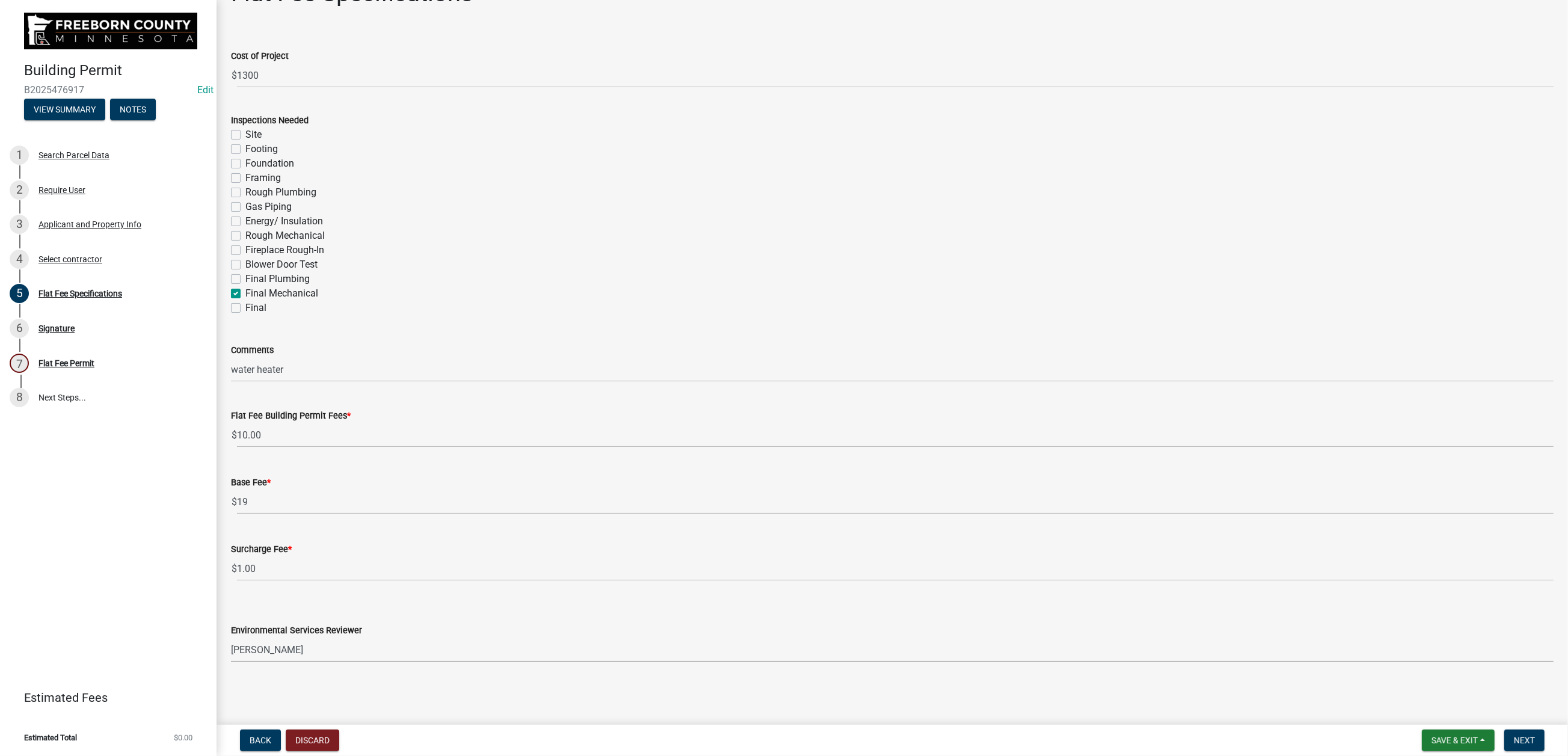
click at [237, 637] on select "Select Item... [PERSON_NAME] [PERSON_NAME] [PERSON_NAME] [PERSON_NAME] [PERSON_…" at bounding box center [892, 649] width 1322 height 24
select select "cf5e982a-8fde-449d-bcd8-be8cdfb99374"
click at [1515, 740] on span "Next" at bounding box center [1523, 740] width 21 height 10
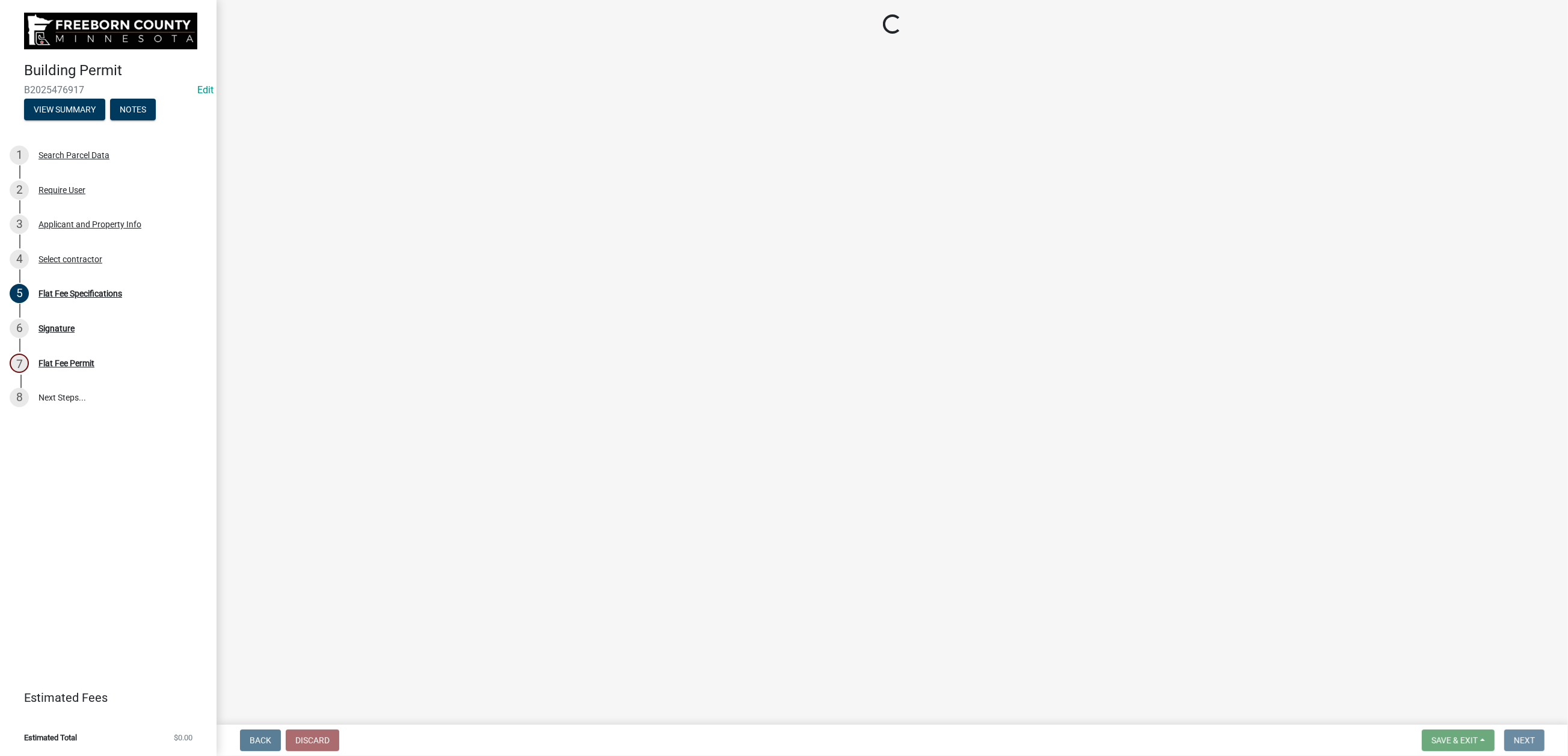
scroll to position [0, 0]
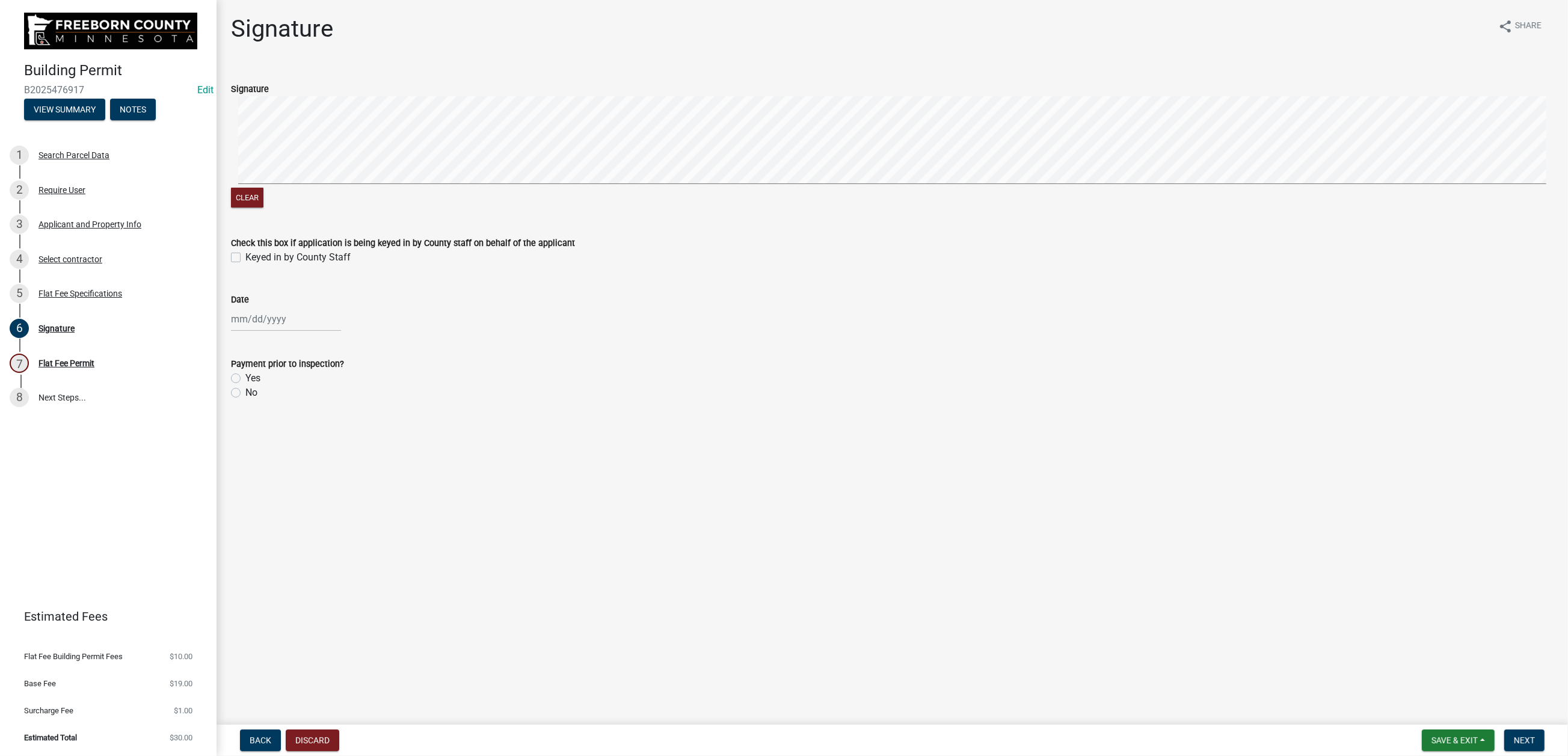
drag, startPoint x: 249, startPoint y: 338, endPoint x: 266, endPoint y: 381, distance: 46.2
click at [249, 265] on label "Keyed in by County Staff" at bounding box center [297, 258] width 105 height 14
click at [249, 258] on input "Keyed in by County Staff" at bounding box center [249, 254] width 8 height 8
checkbox input "true"
click at [282, 331] on div at bounding box center [286, 318] width 110 height 24
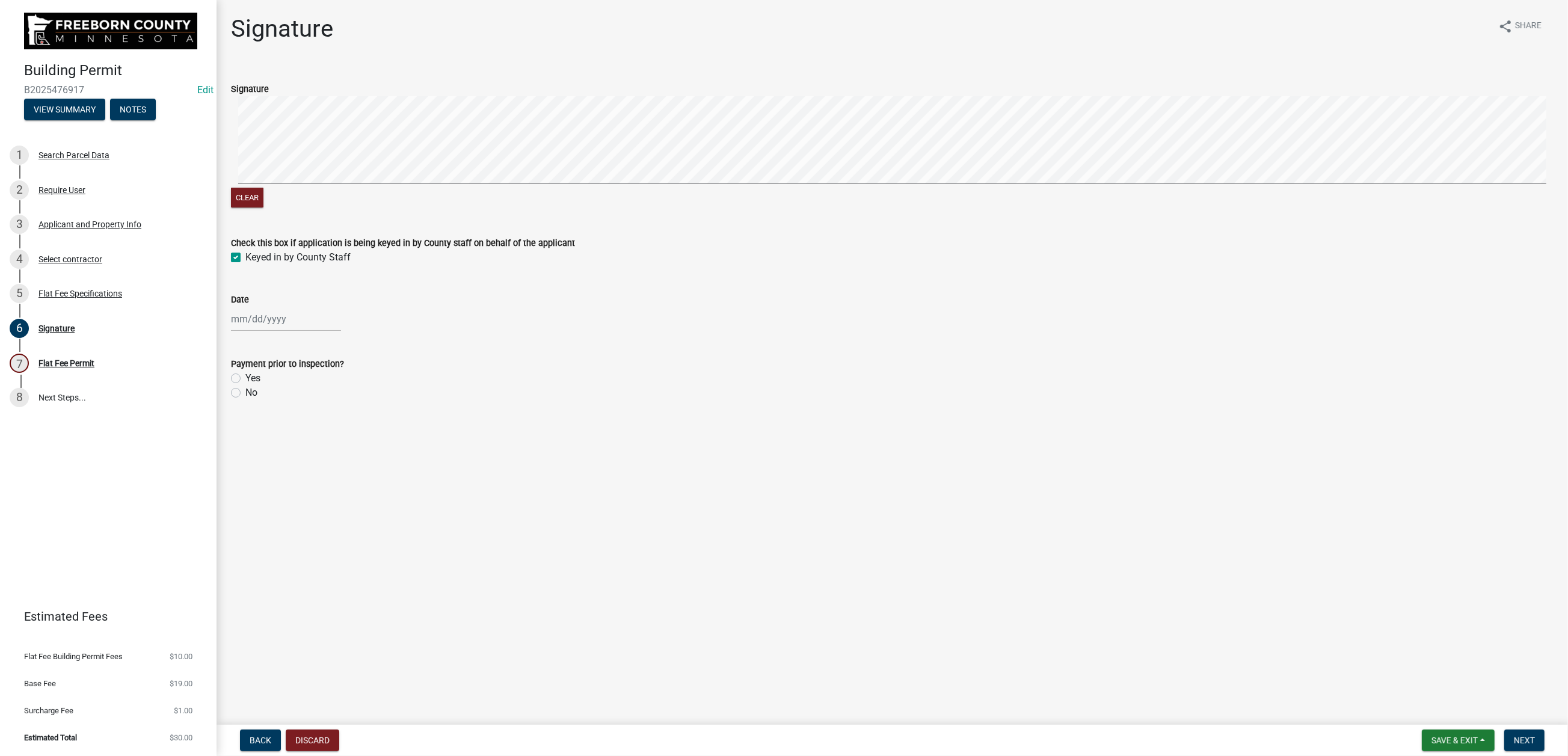
select select "9"
select select "2025"
click at [310, 439] on div "11" at bounding box center [300, 428] width 19 height 19
type input "[DATE]"
click at [245, 400] on label "No" at bounding box center [251, 392] width 12 height 14
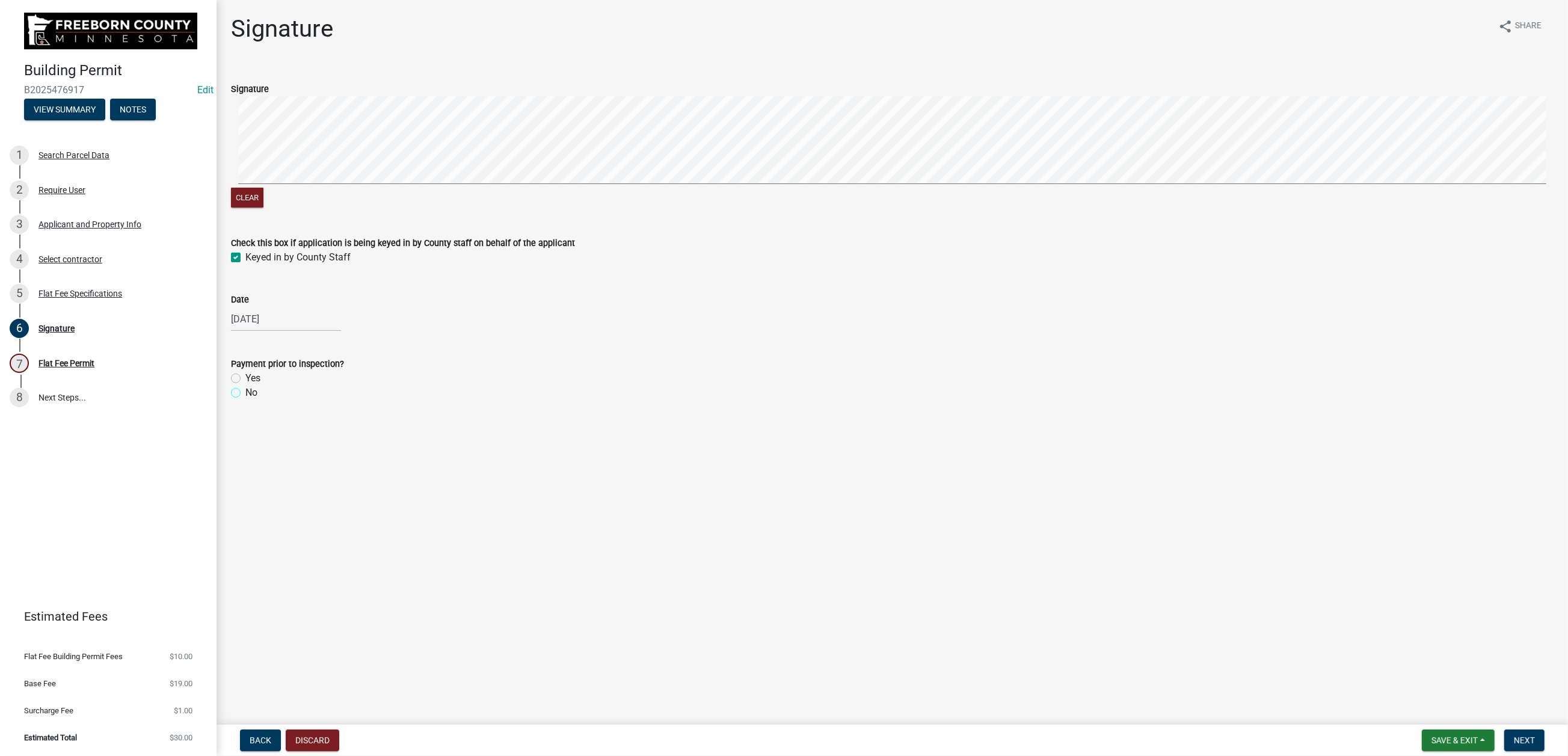
click at [245, 393] on input "No" at bounding box center [249, 389] width 8 height 8
radio input "true"
click at [1513, 735] on span "Next" at bounding box center [1523, 740] width 21 height 10
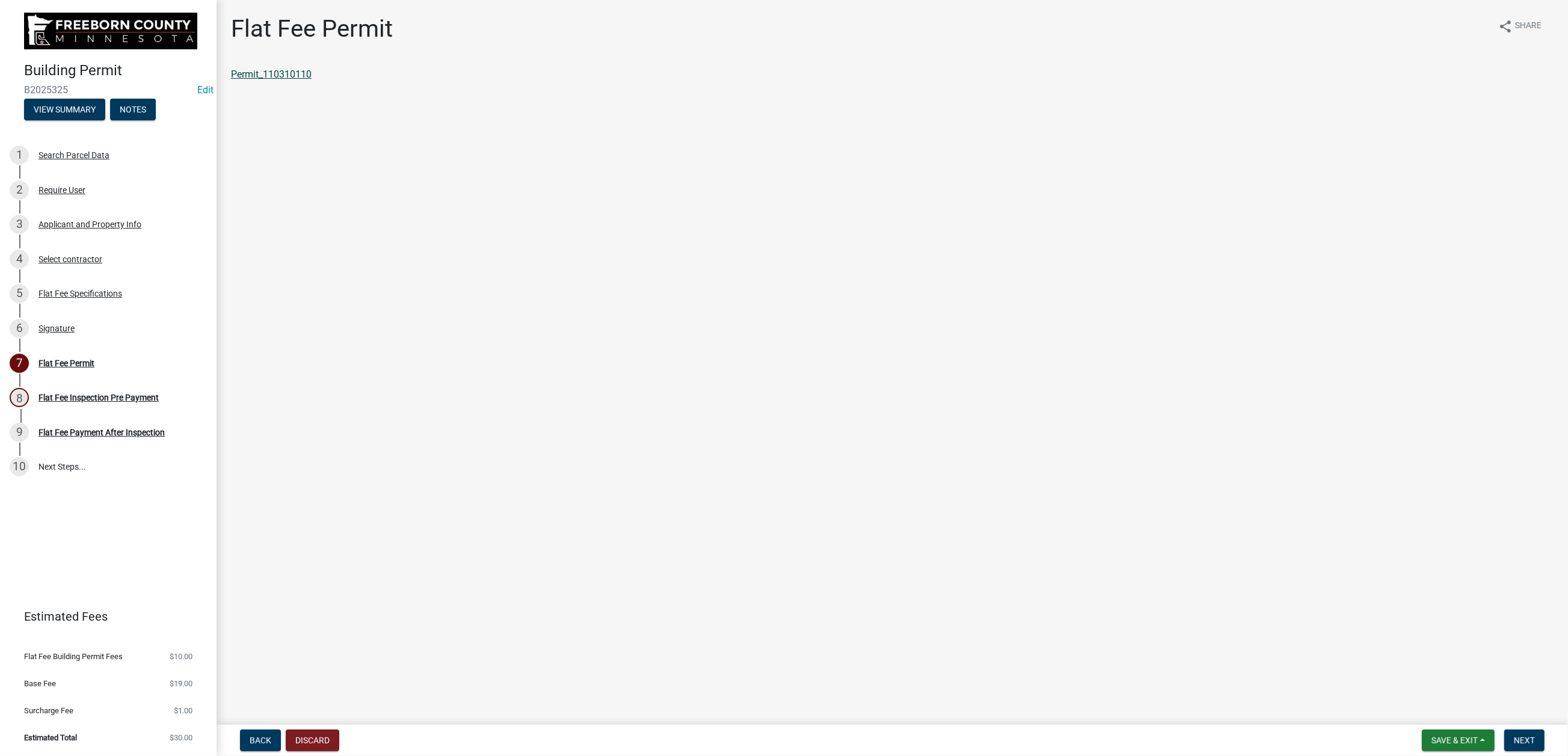
click at [312, 80] on link "Permit_110310110" at bounding box center [271, 74] width 81 height 12
click at [1431, 735] on span "Save & Exit" at bounding box center [1455, 740] width 47 height 10
click at [1400, 687] on button "Save & Exit" at bounding box center [1446, 698] width 96 height 29
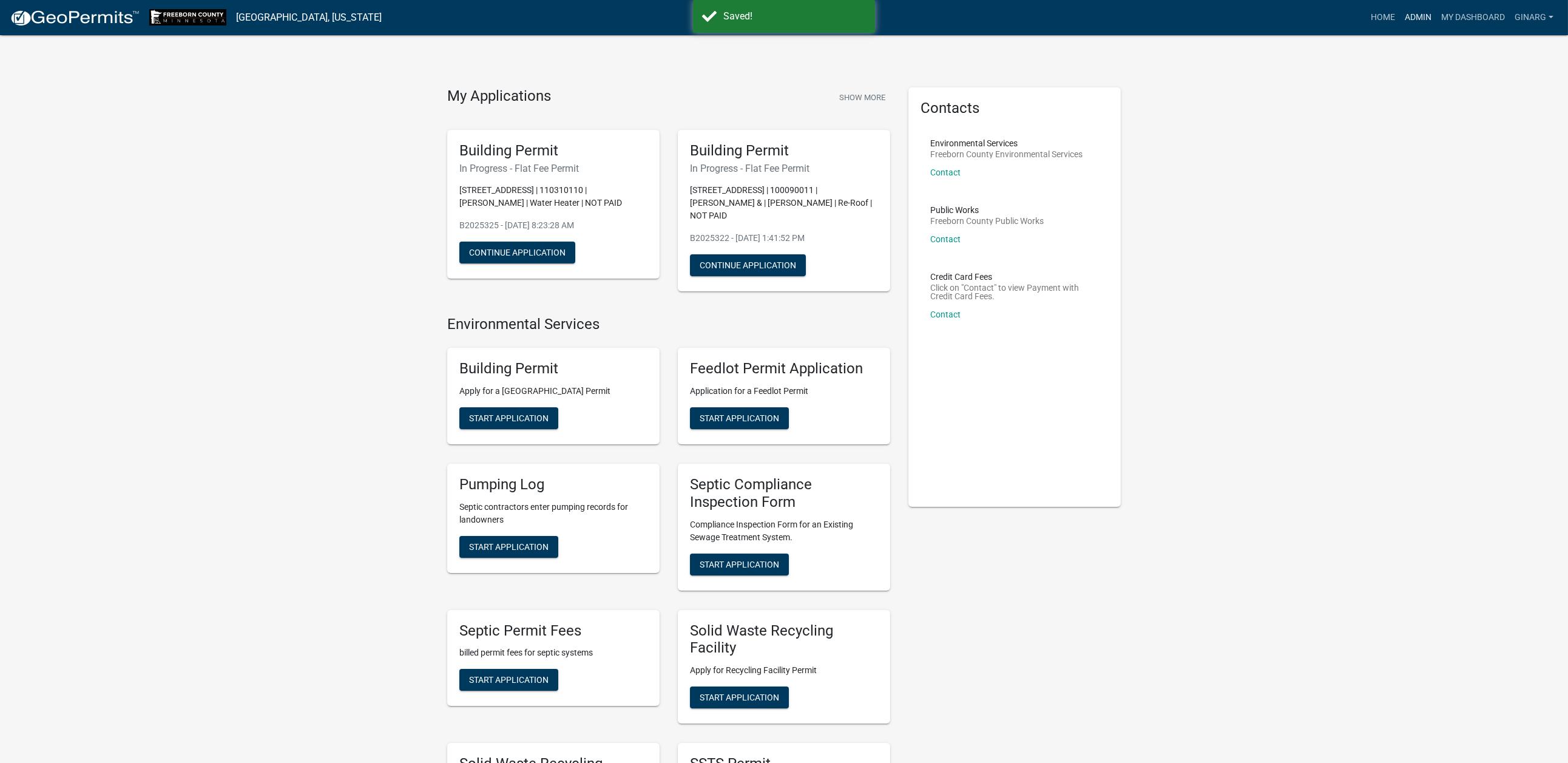
click at [1400, 19] on link "Admin" at bounding box center [1418, 17] width 36 height 23
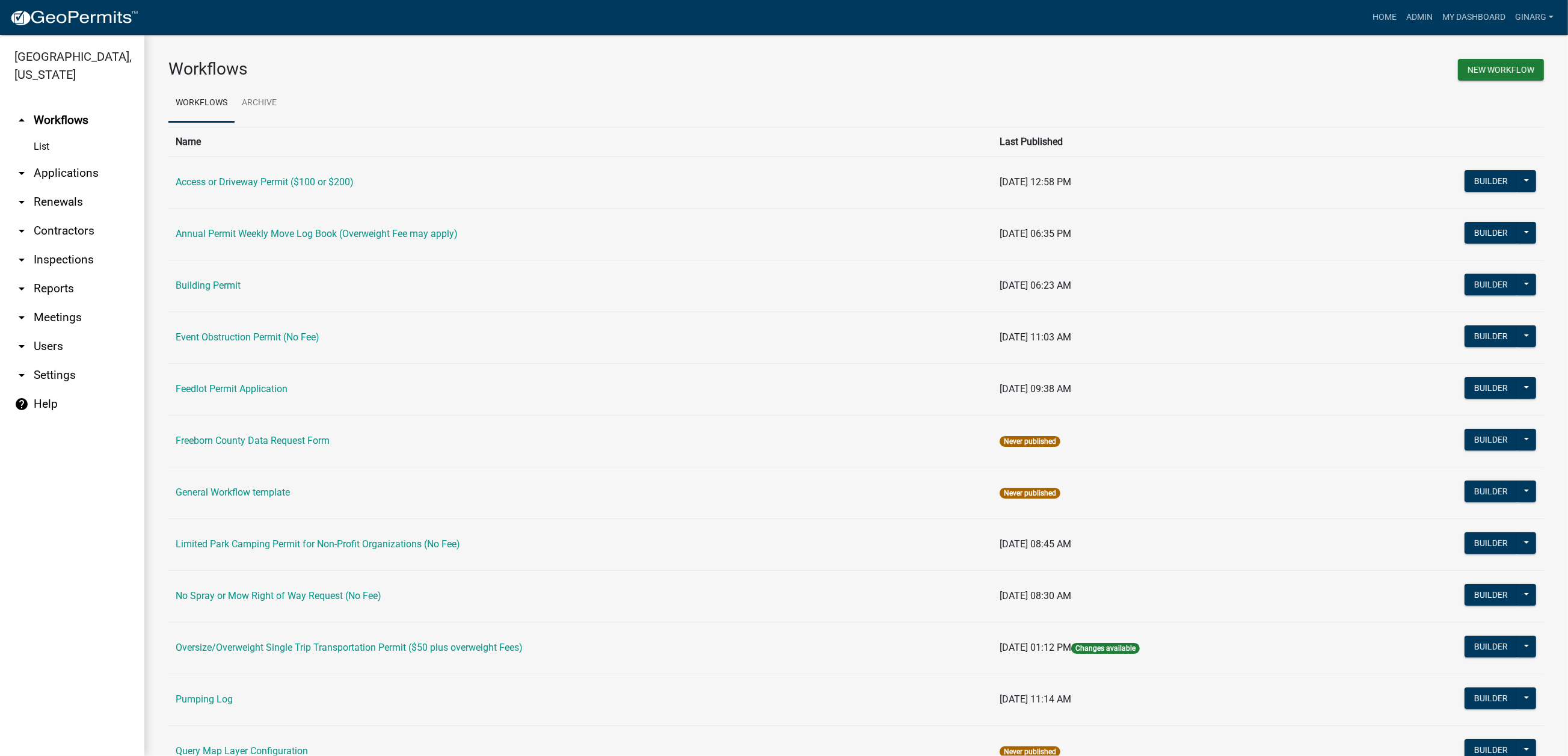
click at [241, 291] on link "Building Permit" at bounding box center [208, 285] width 65 height 12
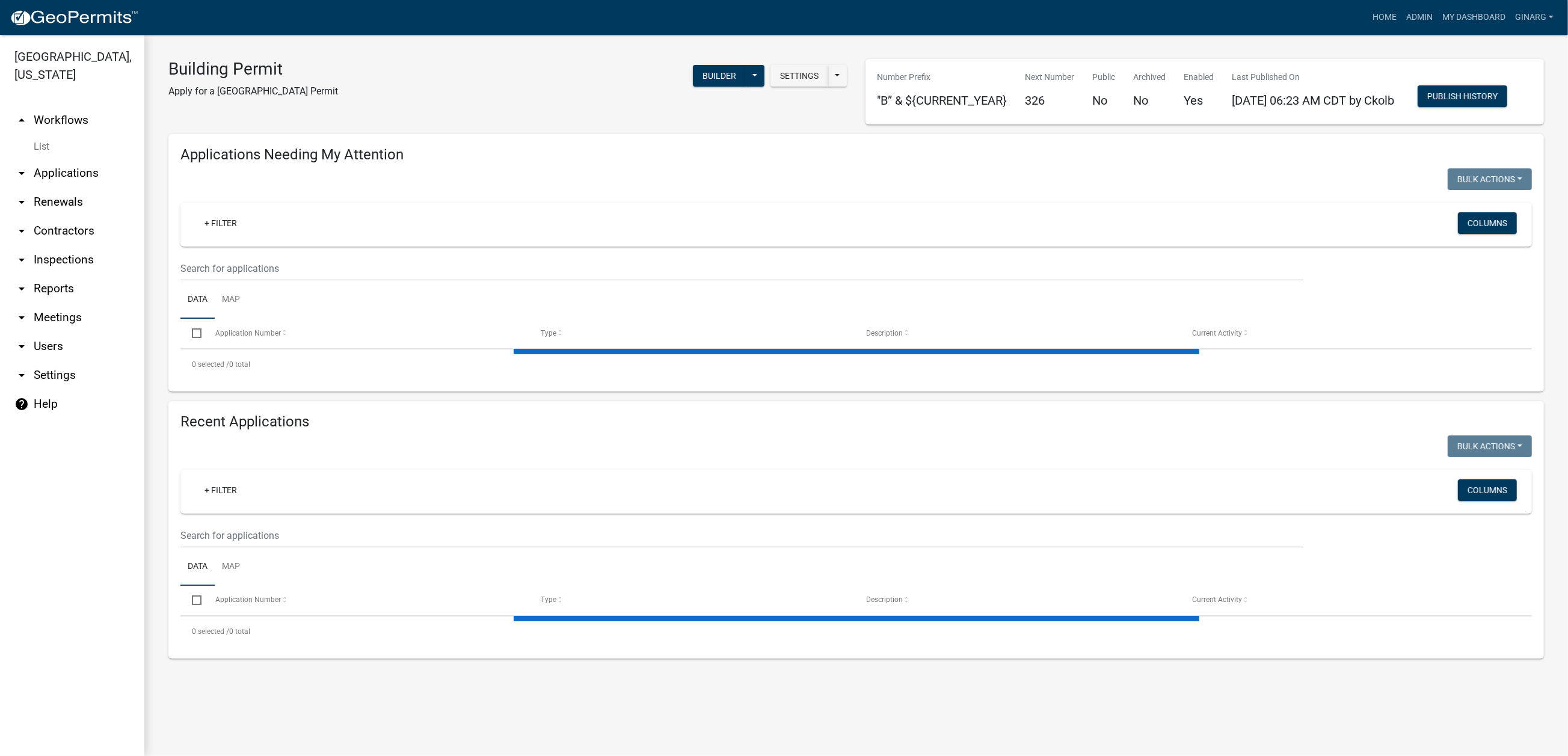
select select "3: 100"
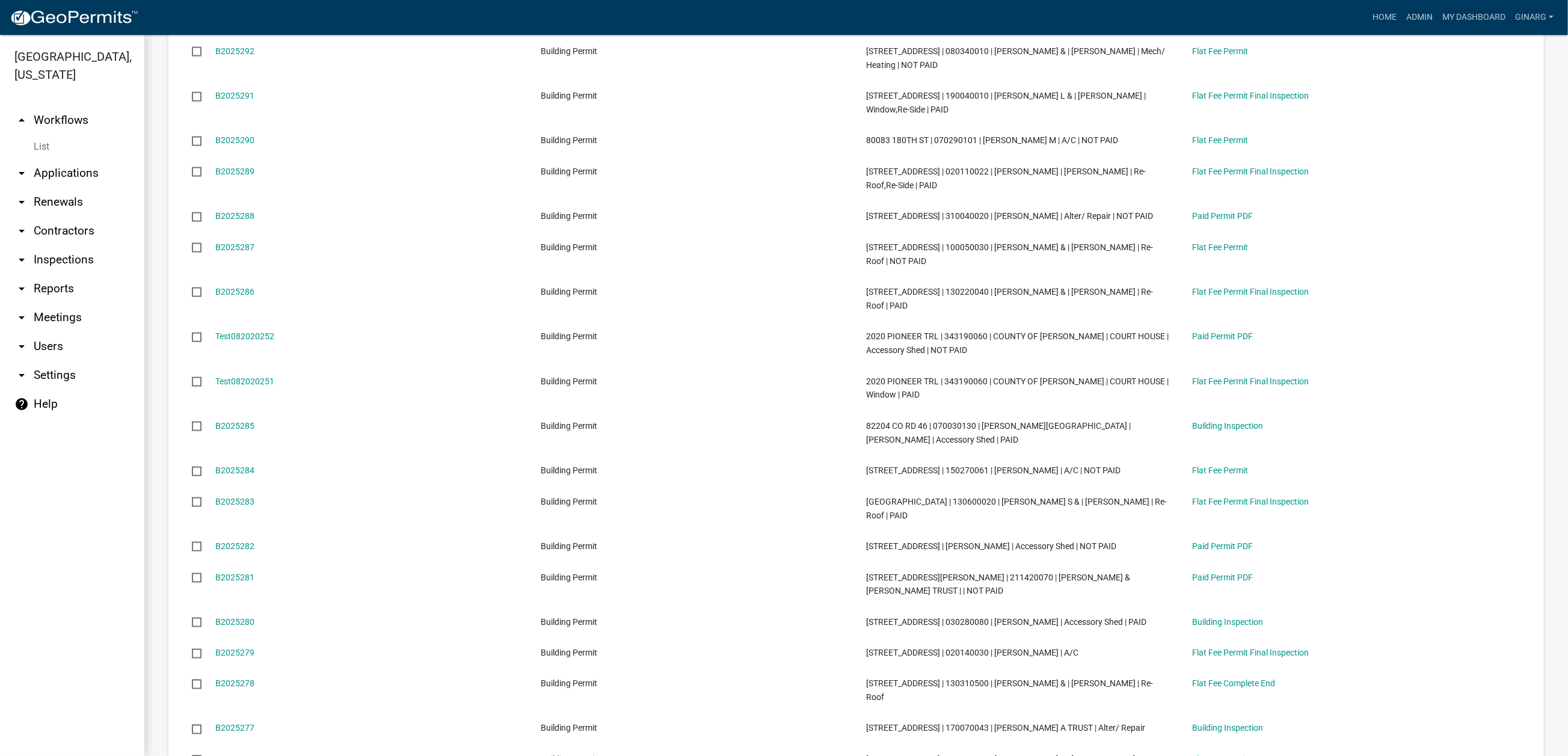
scroll to position [2255, 0]
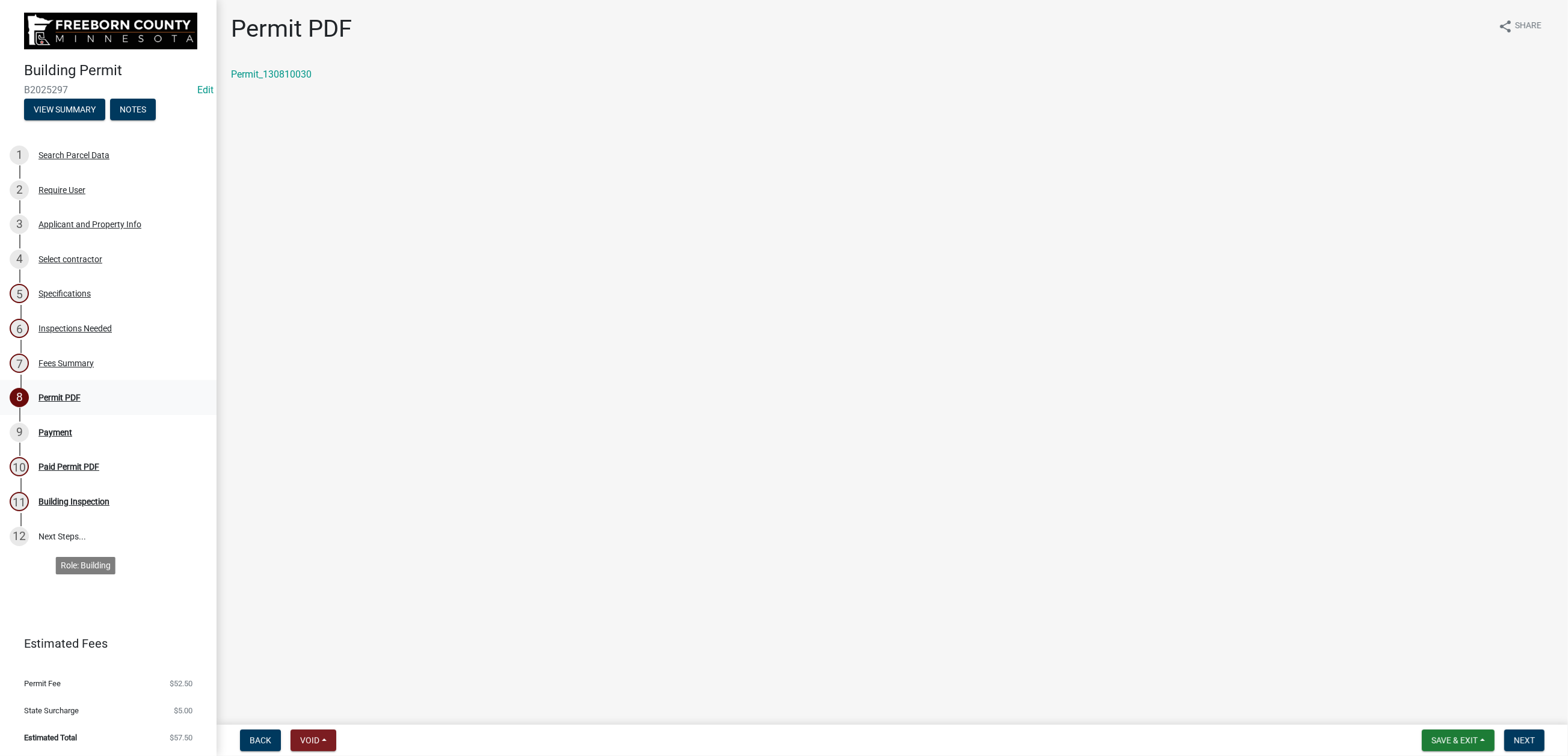
click at [81, 401] on div "Permit PDF" at bounding box center [59, 397] width 42 height 8
click at [1513, 735] on span "Next" at bounding box center [1523, 740] width 21 height 10
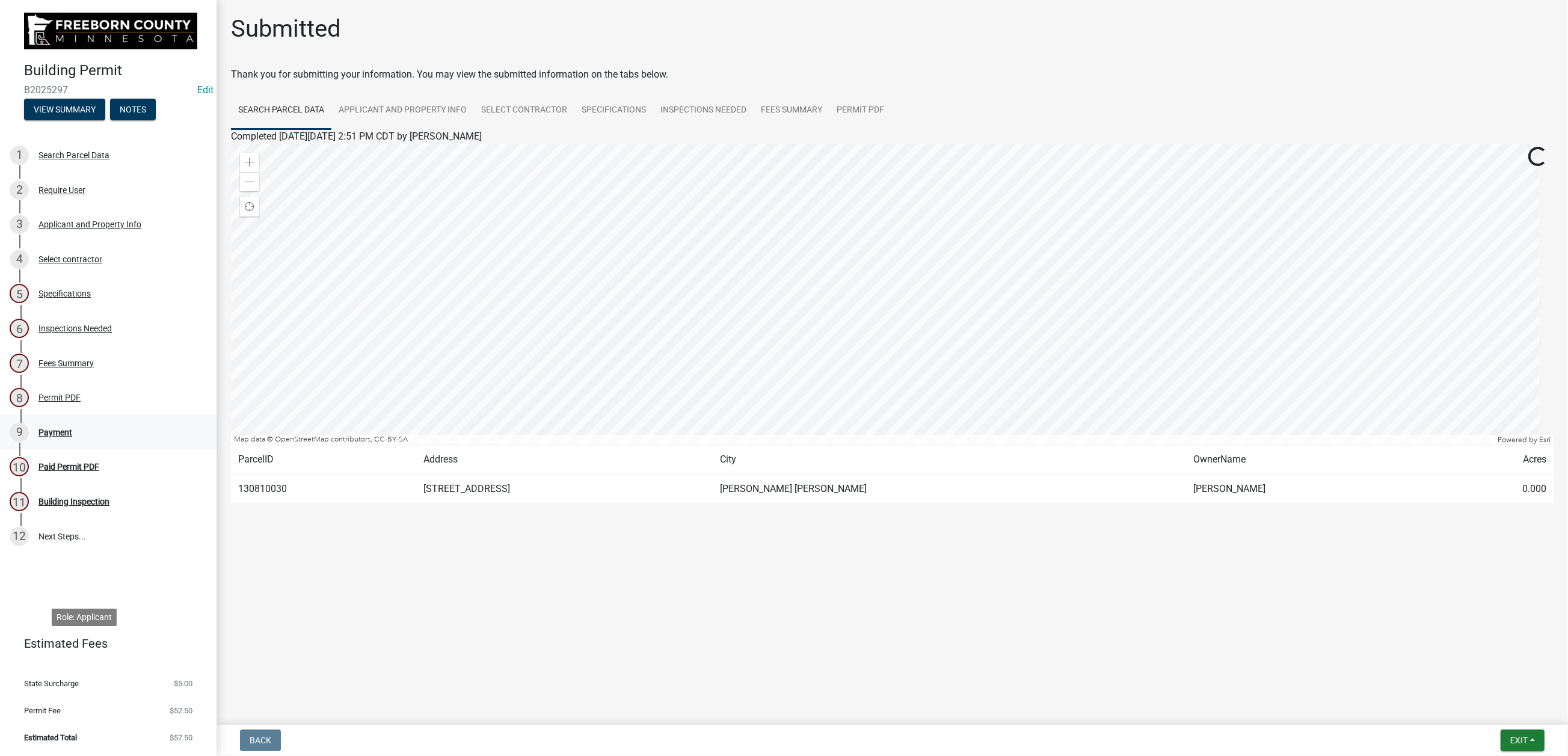
click at [72, 436] on div "Payment" at bounding box center [55, 432] width 33 height 8
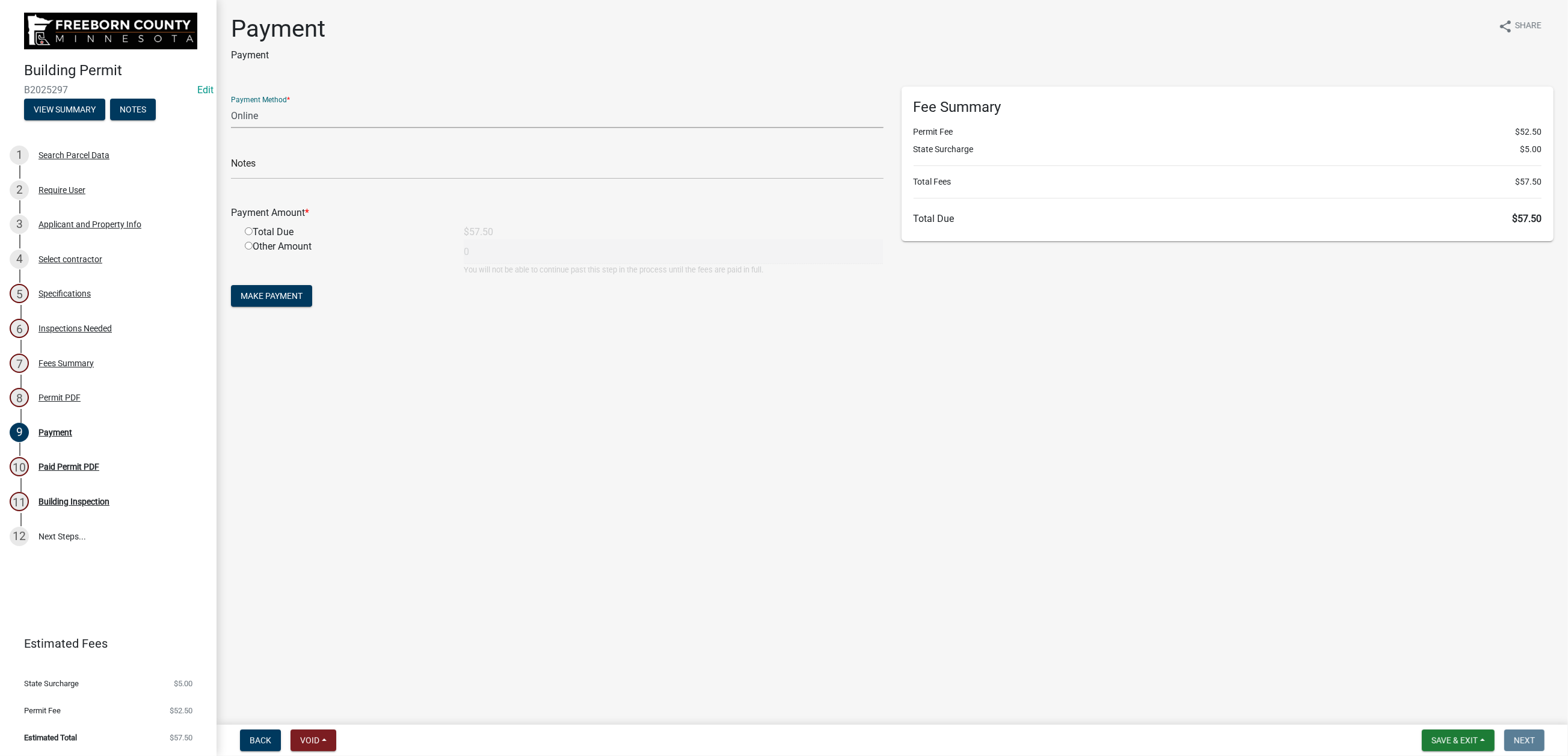
click at [310, 128] on select "Credit Card POS Check Cash Online" at bounding box center [557, 115] width 652 height 24
select select "1: 0"
click at [237, 128] on select "Credit Card POS Check Cash Online" at bounding box center [557, 115] width 652 height 24
click at [274, 180] on input "text" at bounding box center [557, 166] width 652 height 24
type input "39713"
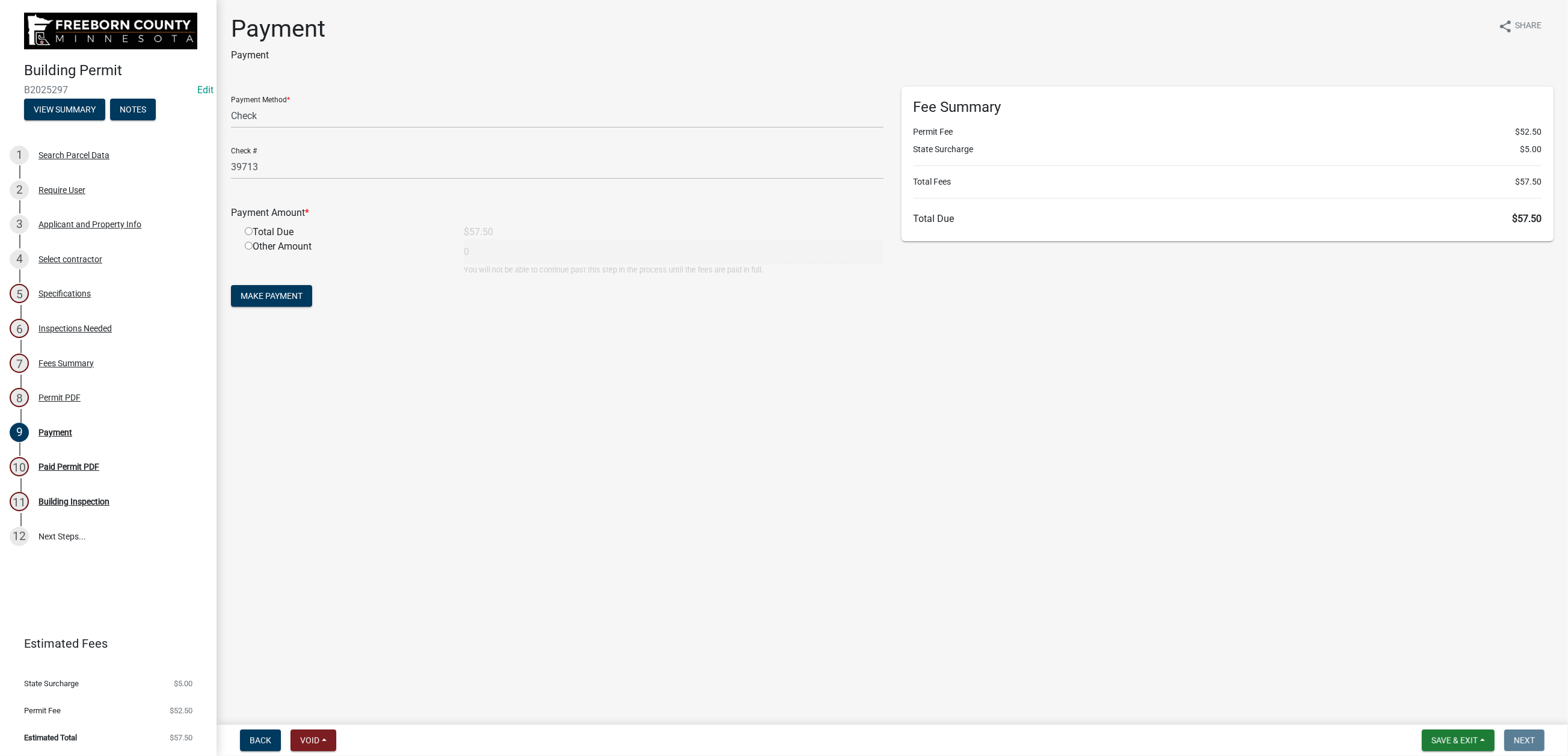
click at [258, 239] on div "Total Due" at bounding box center [345, 232] width 219 height 14
click at [252, 235] on input "radio" at bounding box center [249, 231] width 8 height 8
radio input "true"
type input "57.5"
drag, startPoint x: 304, startPoint y: 458, endPoint x: 392, endPoint y: 470, distance: 88.8
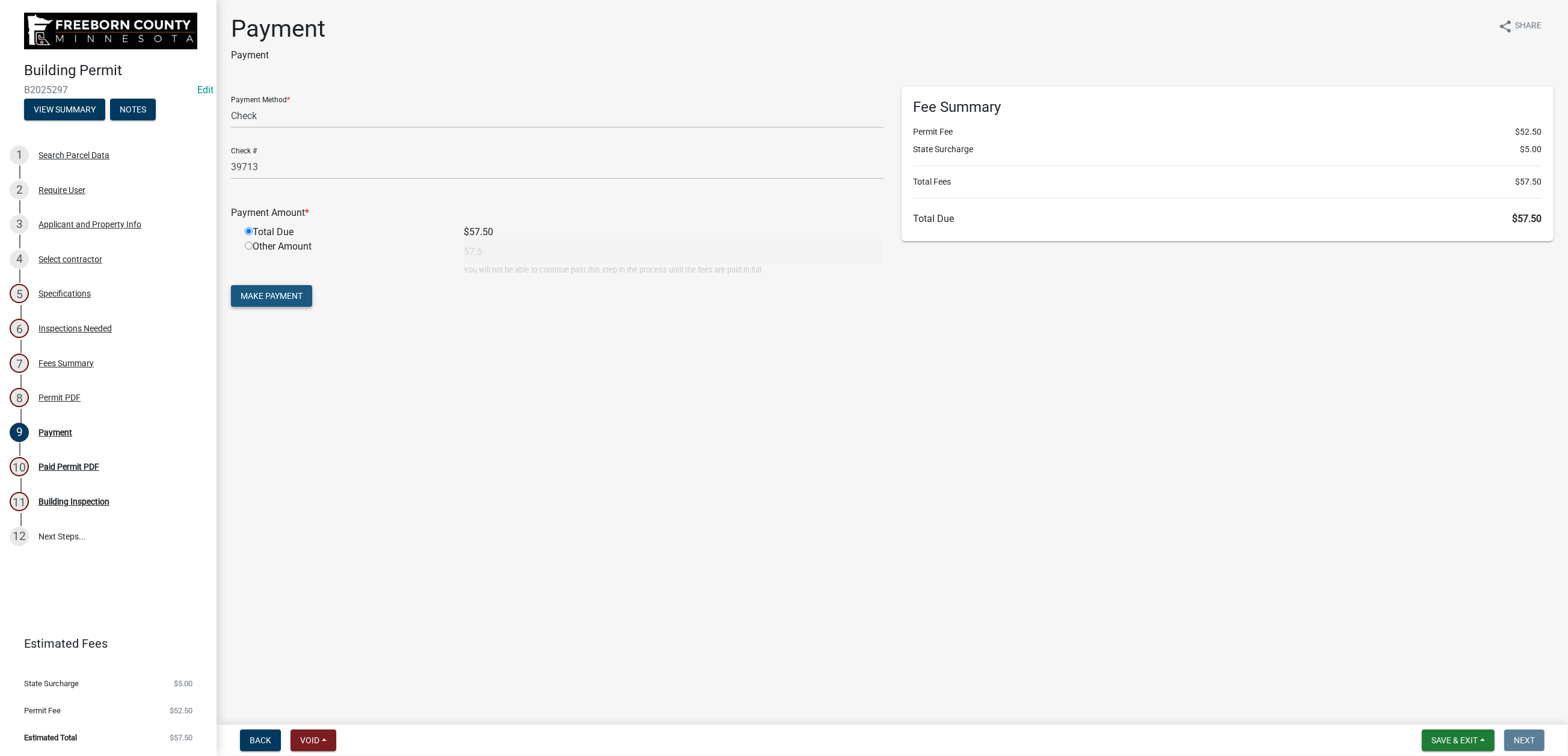
click at [303, 301] on span "Make Payment" at bounding box center [271, 295] width 62 height 10
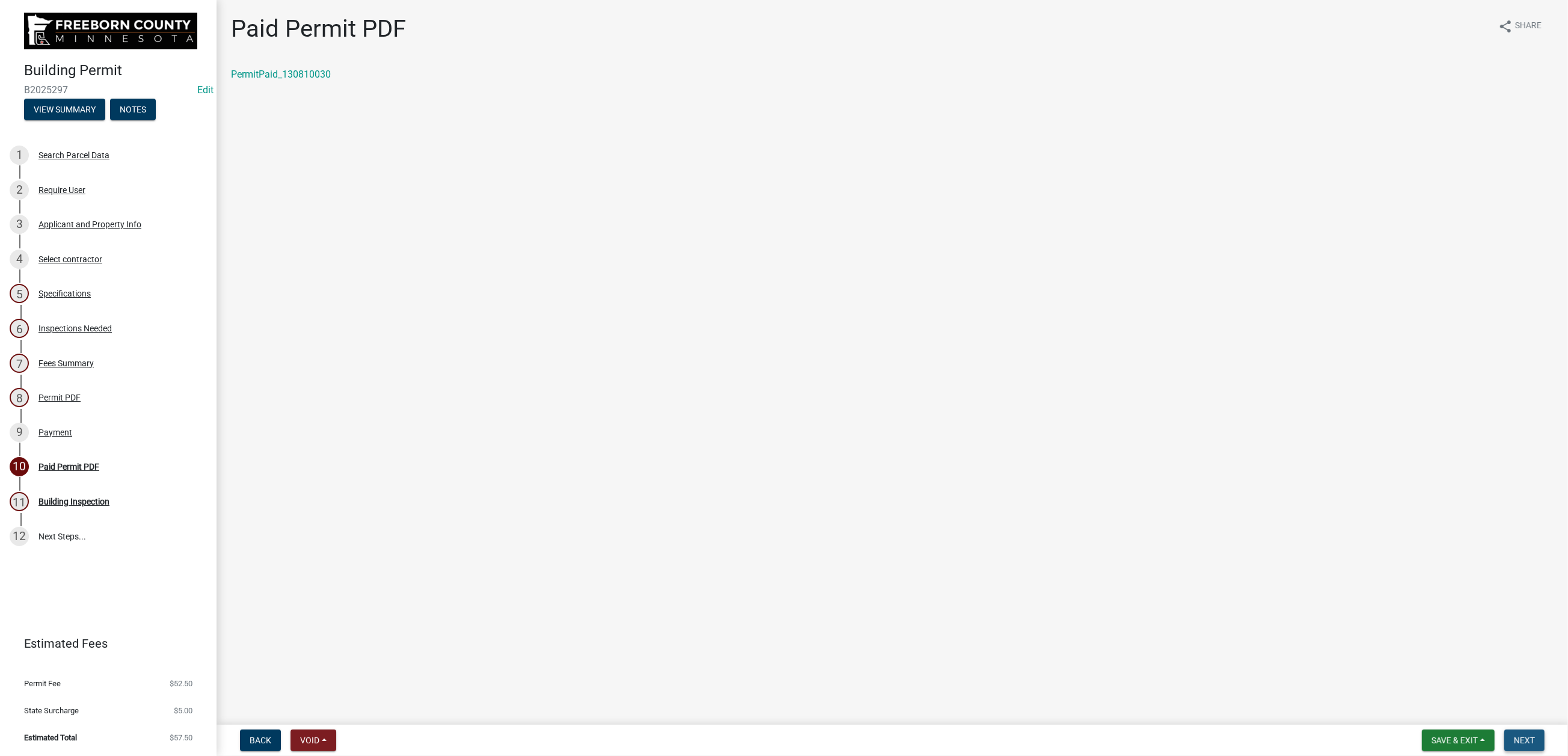
click at [1513, 735] on span "Next" at bounding box center [1523, 740] width 21 height 10
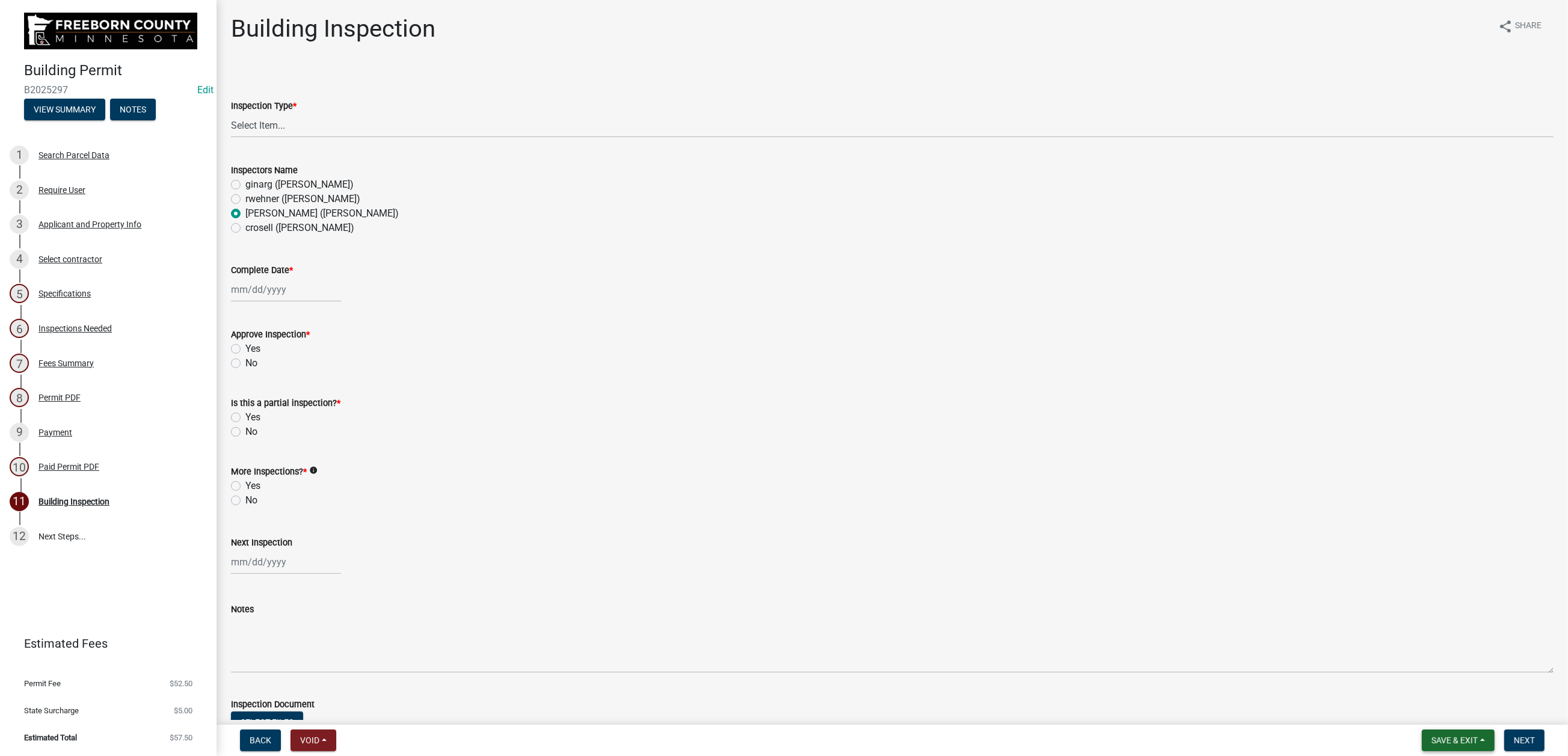
click at [1431, 735] on span "Save & Exit" at bounding box center [1455, 740] width 47 height 10
click at [1398, 691] on button "Save & Exit" at bounding box center [1446, 698] width 96 height 29
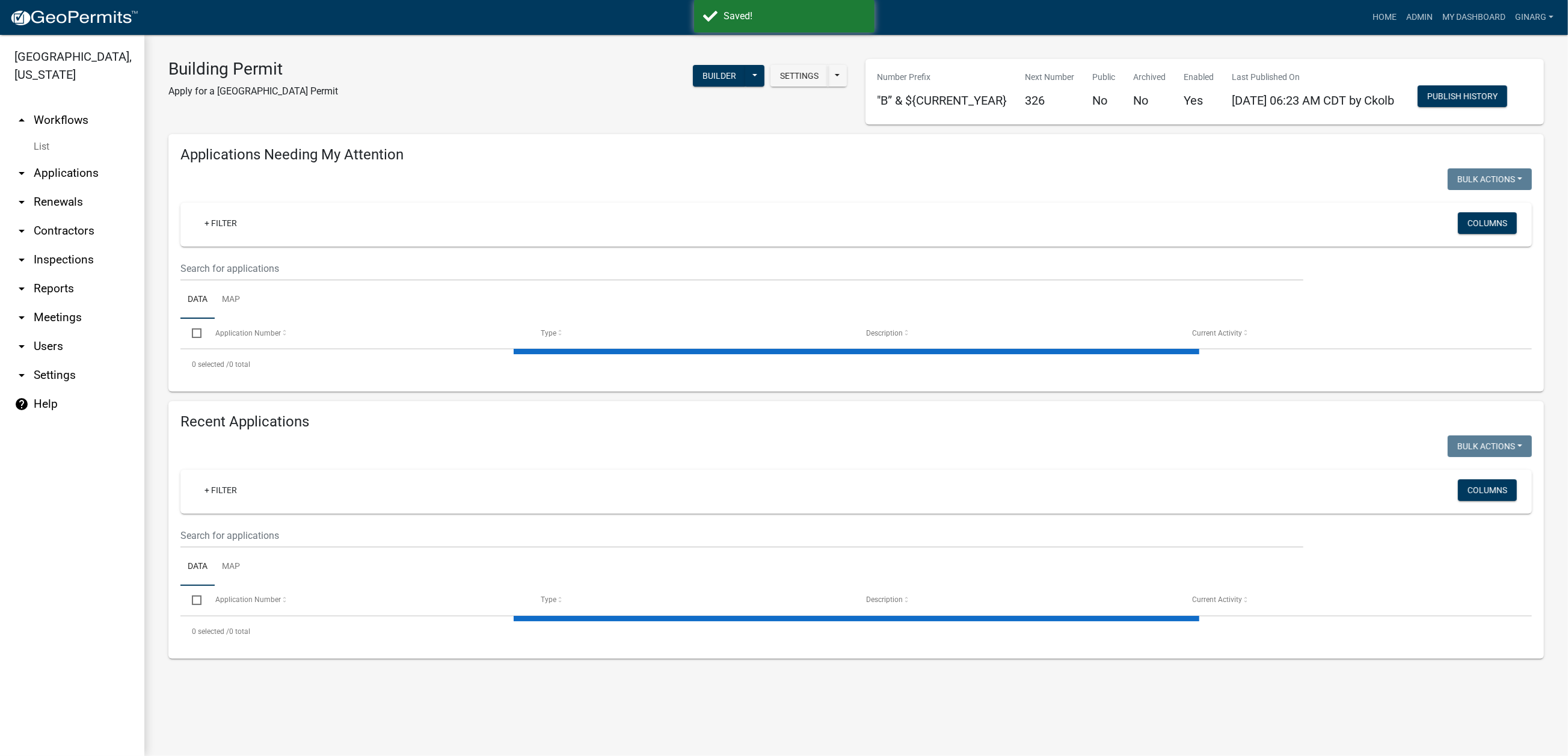
select select "3: 100"
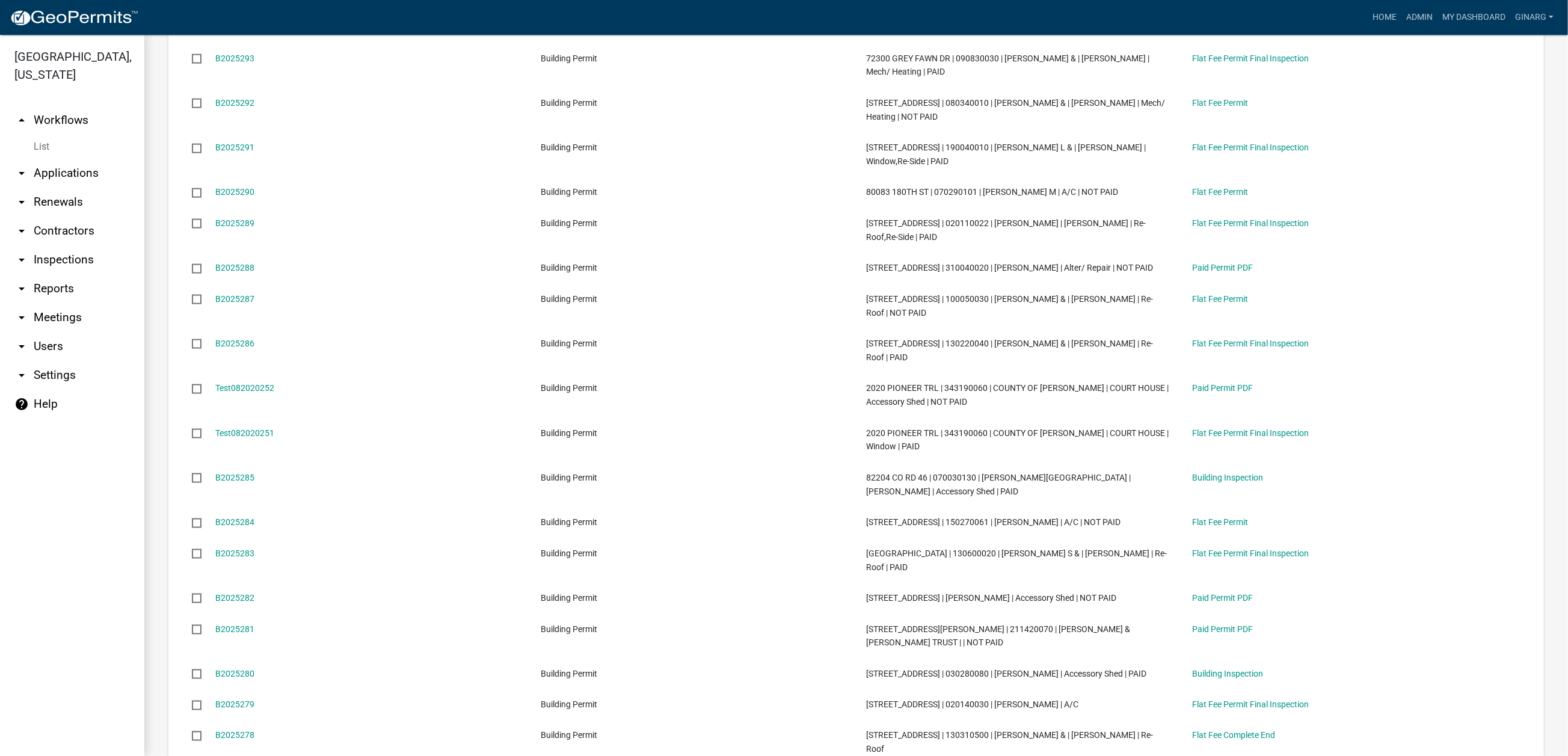
scroll to position [2255, 0]
